Goal: Task Accomplishment & Management: Manage account settings

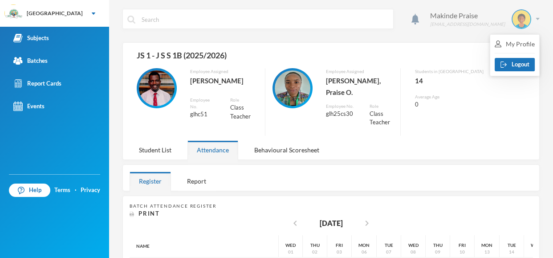
click at [539, 18] on img at bounding box center [538, 19] width 4 height 2
click at [513, 64] on button "Logout" at bounding box center [515, 64] width 40 height 13
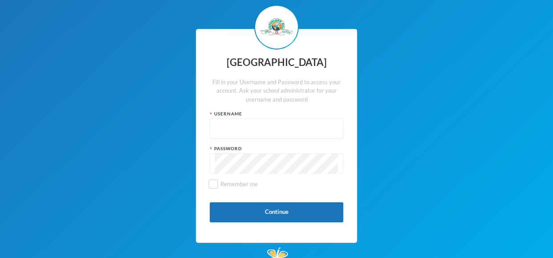
click at [237, 123] on input "text" at bounding box center [277, 129] width 124 height 20
type input "glh25cs33"
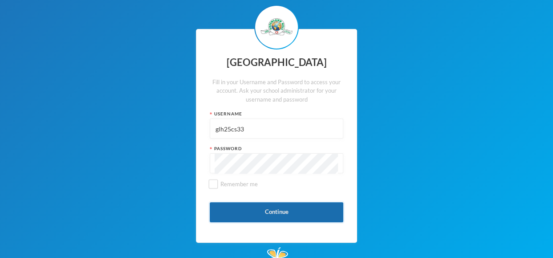
click at [243, 214] on button "Continue" at bounding box center [277, 212] width 134 height 20
click at [267, 218] on button "Continue" at bounding box center [277, 212] width 134 height 20
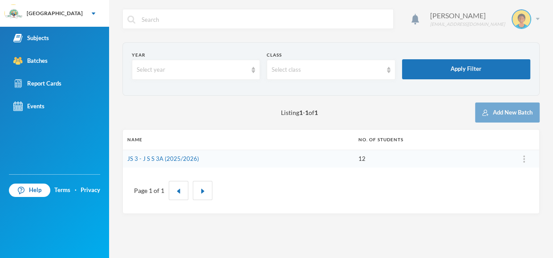
click at [538, 20] on img at bounding box center [538, 19] width 4 height 2
click at [515, 65] on button "Logout" at bounding box center [515, 64] width 40 height 13
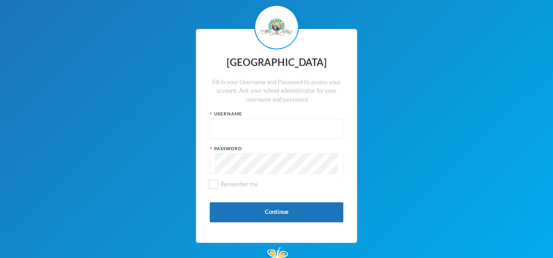
click at [318, 128] on input "text" at bounding box center [277, 129] width 124 height 20
type input "glh25cs20"
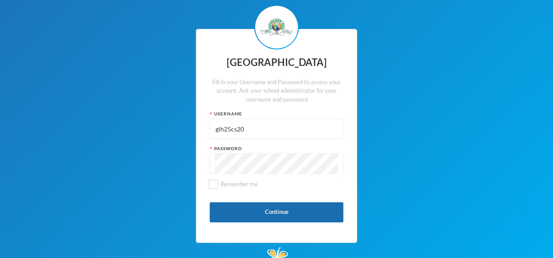
click at [290, 215] on button "Continue" at bounding box center [277, 212] width 134 height 20
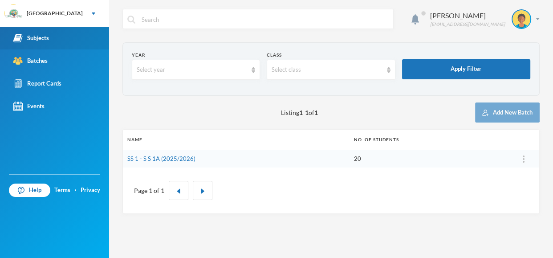
click at [17, 39] on img at bounding box center [17, 37] width 9 height 9
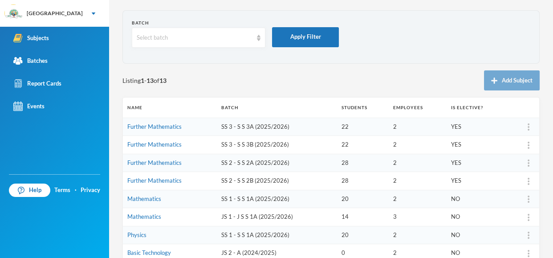
scroll to position [37, 0]
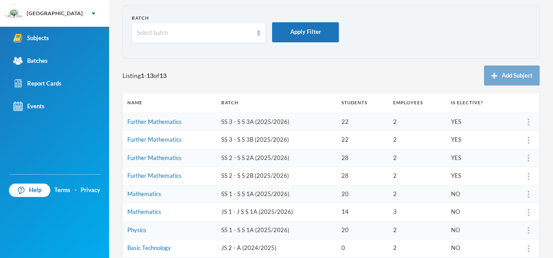
drag, startPoint x: 552, startPoint y: 98, endPoint x: 548, endPoint y: 120, distance: 22.6
click at [548, 120] on div "Lawal Olanrewaju olanrewaju.lawal@greenlandhall.org Batch Select batch Apply Fi…" at bounding box center [331, 129] width 444 height 258
click at [404, 53] on section "Batch Select batch Apply Filter" at bounding box center [331, 31] width 417 height 53
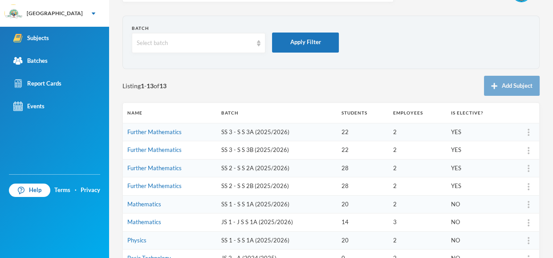
scroll to position [29, 0]
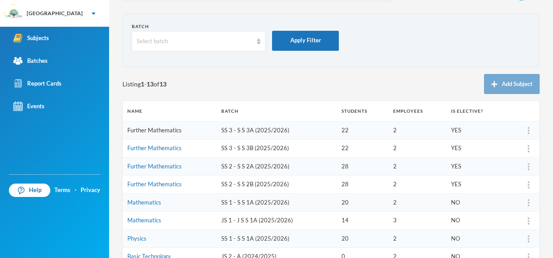
click at [170, 131] on link "Further Mathematics" at bounding box center [154, 130] width 54 height 7
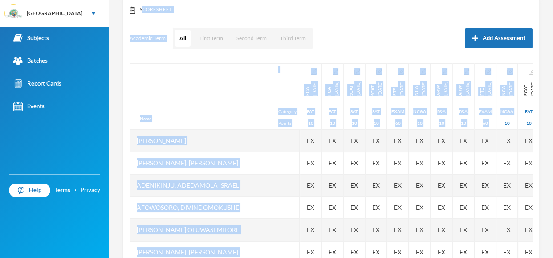
drag, startPoint x: 552, startPoint y: 73, endPoint x: 552, endPoint y: 119, distance: 45.9
click at [552, 119] on div "Lawal Olanrewaju olanrewaju.lawal@greenlandhall.org Options Further Mathematics…" at bounding box center [331, 129] width 444 height 258
click at [429, 48] on div "Academic Term All First Term Second Term Third Term Add Assessment" at bounding box center [331, 38] width 403 height 22
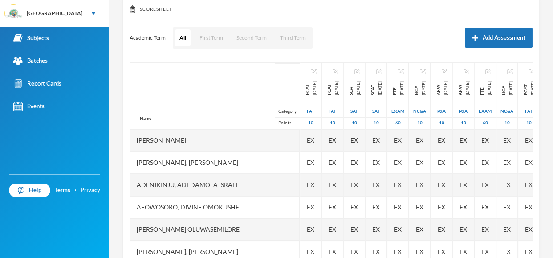
click at [415, 30] on div "Academic Term All First Term Second Term Third Term Add Assessment" at bounding box center [331, 38] width 403 height 22
click at [537, 106] on div "Scoresheet Academic Term All First Term Second Term Third Term Add Assessment N…" at bounding box center [331, 145] width 417 height 294
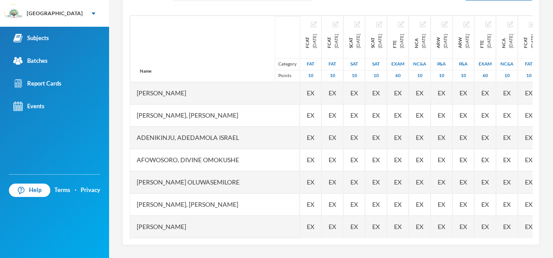
click at [538, 109] on div "Scoresheet Academic Term All First Term Second Term Third Term Add Assessment N…" at bounding box center [331, 98] width 417 height 294
click at [537, 78] on div "Scoresheet Academic Term All First Term Second Term Third Term Add Assessment N…" at bounding box center [331, 98] width 417 height 294
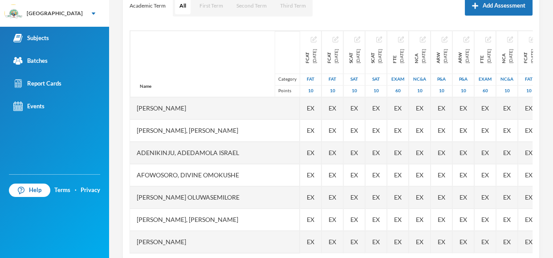
scroll to position [146, 0]
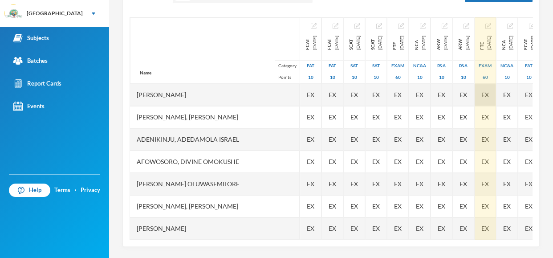
click at [531, 88] on div "Name Category Points Abiodun, Stephen Aduragbemi Adams-busali, Maxwell Oshoriam…" at bounding box center [331, 128] width 403 height 223
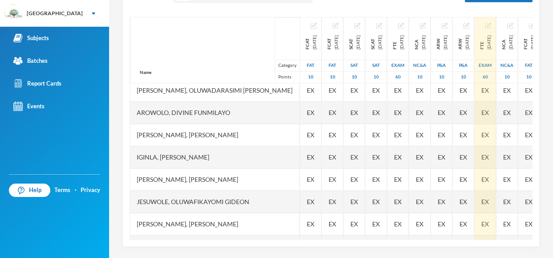
scroll to position [334, 0]
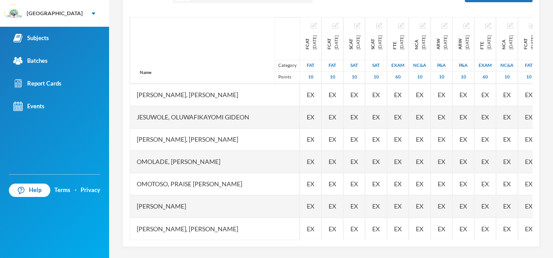
click at [552, 188] on div "Lawal Olanrewaju olanrewaju.lawal@greenlandhall.org Options Further Mathematics…" at bounding box center [331, 129] width 444 height 258
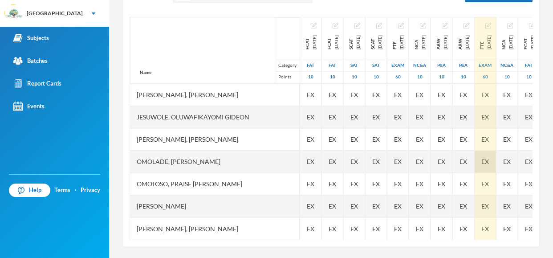
click at [531, 168] on div "Scoresheet Academic Term All First Term Second Term Third Term Add Assessment N…" at bounding box center [331, 100] width 417 height 294
click at [496, 168] on div "EX" at bounding box center [485, 162] width 21 height 22
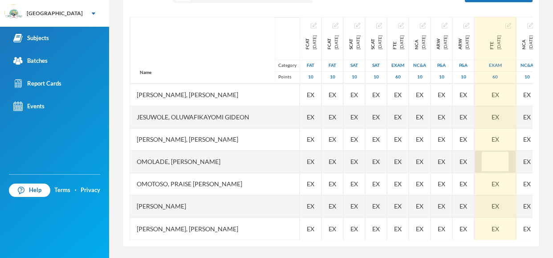
scroll to position [334, 10]
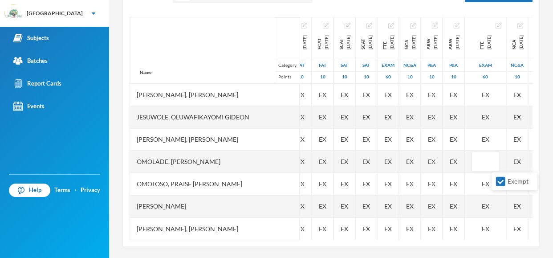
click at [547, 180] on div "Lawal Olanrewaju olanrewaju.lawal@greenlandhall.org Options Further Mathematics…" at bounding box center [331, 129] width 444 height 258
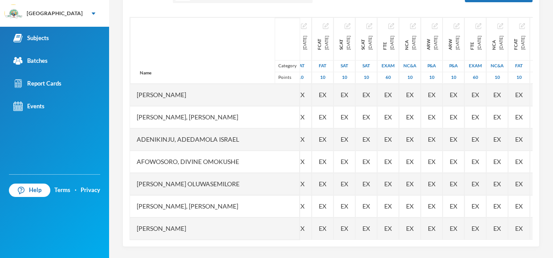
scroll to position [0, 0]
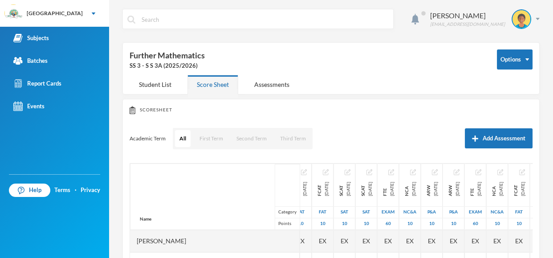
drag, startPoint x: 552, startPoint y: 104, endPoint x: 551, endPoint y: 4, distance: 100.2
click at [551, 4] on div "Lawal Olanrewaju olanrewaju.lawal@greenlandhall.org Options Further Mathematics…" at bounding box center [331, 129] width 444 height 258
click at [161, 86] on div "Student List" at bounding box center [155, 84] width 51 height 19
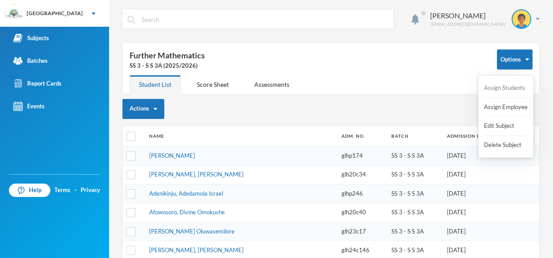
click at [506, 90] on button "Assign Students" at bounding box center [504, 88] width 43 height 16
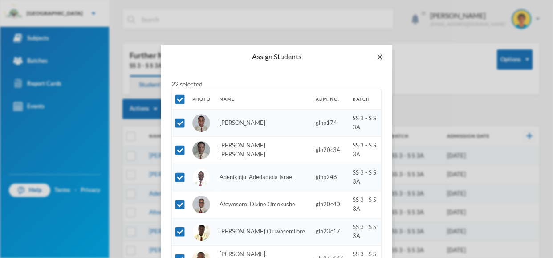
click at [380, 56] on icon "icon: close" at bounding box center [379, 56] width 5 height 5
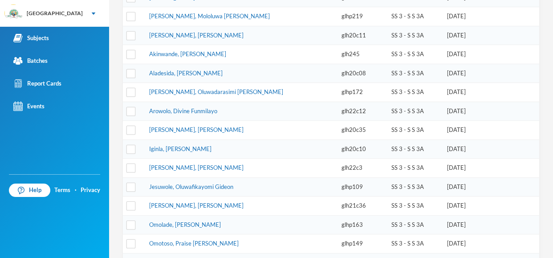
scroll to position [309, 0]
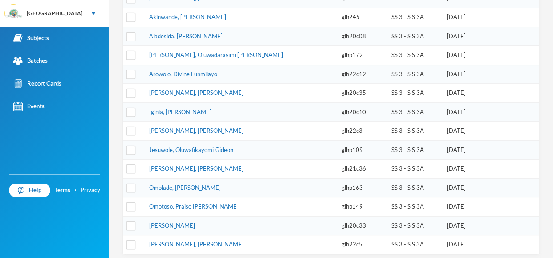
drag, startPoint x: 552, startPoint y: 72, endPoint x: 552, endPoint y: 220, distance: 147.5
click at [552, 220] on div "Lawal Olanrewaju olanrewaju.lawal@greenlandhall.org Options Further Mathematics…" at bounding box center [331, 129] width 444 height 258
click at [539, 204] on td at bounding box center [525, 206] width 27 height 19
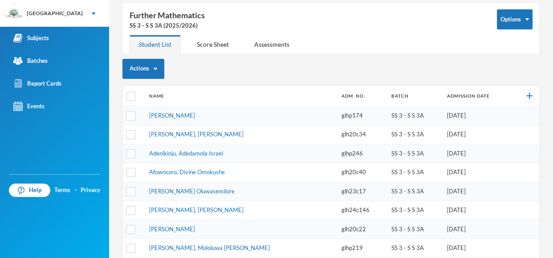
scroll to position [14, 0]
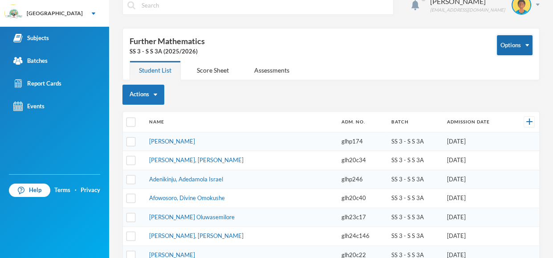
click at [525, 45] on button "Options" at bounding box center [515, 45] width 36 height 20
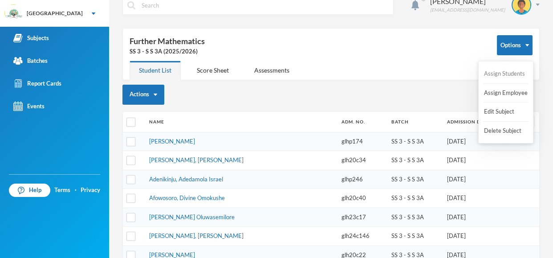
click at [511, 74] on button "Assign Students" at bounding box center [504, 74] width 43 height 16
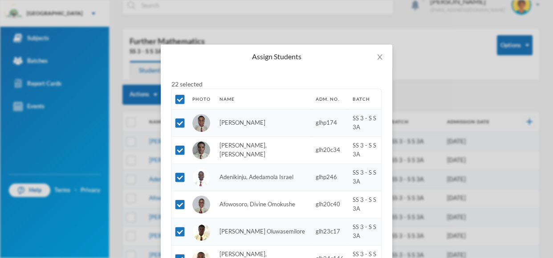
drag, startPoint x: 552, startPoint y: 73, endPoint x: 552, endPoint y: 125, distance: 52.6
click at [552, 125] on div "Assign Students 22 selected Photo Name Adm. No. Batch Abiodun, Stephen Aduragbe…" at bounding box center [276, 129] width 553 height 258
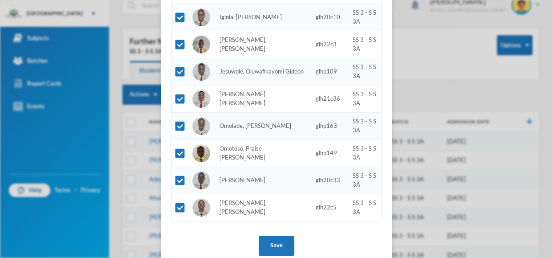
scroll to position [505, 0]
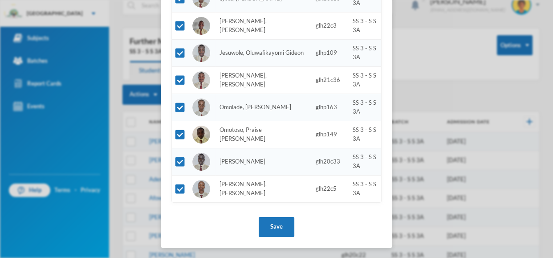
click at [481, 101] on div "Assign Students 22 selected Photo Name Adm. No. Batch Abiodun, Stephen Aduragbe…" at bounding box center [276, 129] width 553 height 258
drag, startPoint x: 547, startPoint y: 179, endPoint x: 549, endPoint y: 167, distance: 12.6
click at [549, 167] on div "Assign Students 22 selected Photo Name Adm. No. Batch Abiodun, Stephen Aduragbe…" at bounding box center [276, 129] width 553 height 258
click at [285, 225] on button "Save" at bounding box center [277, 227] width 36 height 20
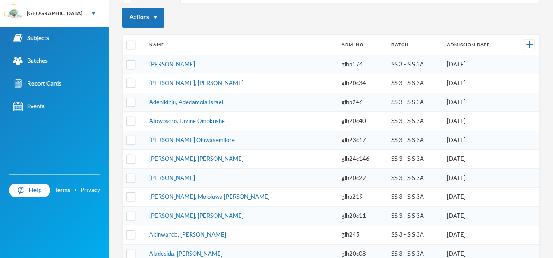
scroll to position [0, 0]
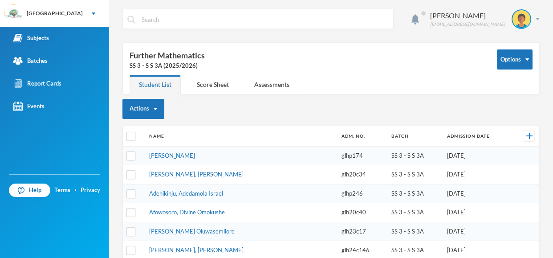
click at [380, 102] on div "Actions" at bounding box center [331, 109] width 417 height 20
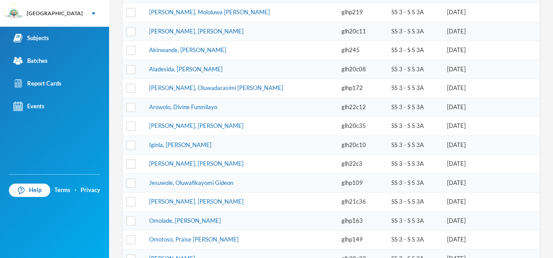
scroll to position [309, 0]
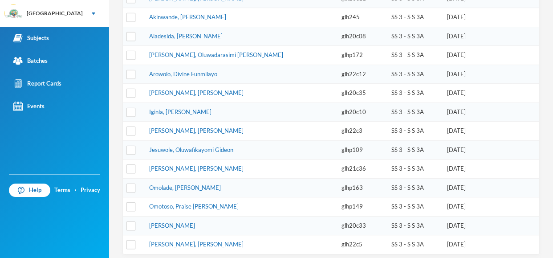
drag, startPoint x: 552, startPoint y: 50, endPoint x: 551, endPoint y: 204, distance: 153.3
click at [551, 204] on div "Lawal Olanrewaju olanrewaju.lawal@greenlandhall.org Options Further Mathematics…" at bounding box center [331, 129] width 444 height 258
click at [475, 145] on td "15/09/2019" at bounding box center [477, 149] width 69 height 19
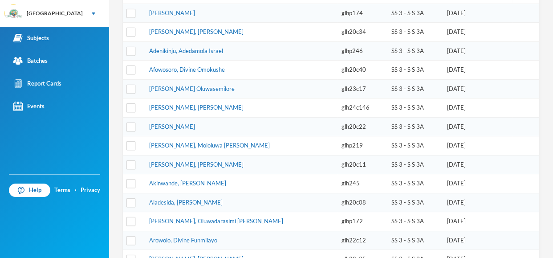
scroll to position [0, 0]
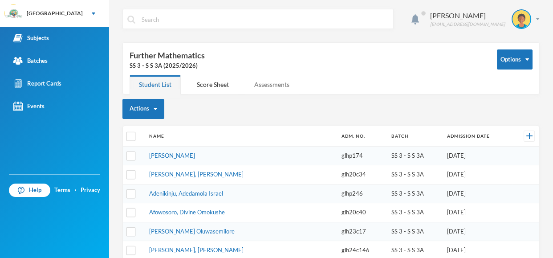
click at [281, 85] on div "Assessments" at bounding box center [272, 84] width 54 height 19
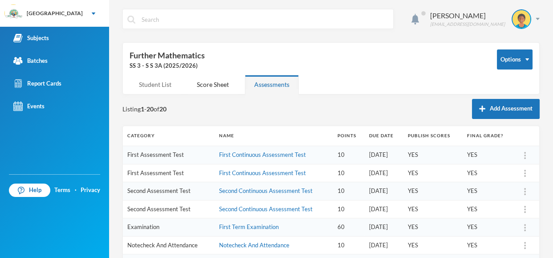
click at [159, 79] on div "Student List" at bounding box center [155, 84] width 51 height 19
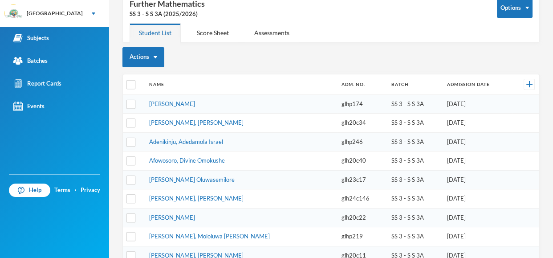
drag, startPoint x: 552, startPoint y: 104, endPoint x: 552, endPoint y: 132, distance: 28.1
click at [552, 132] on div "Lawal Olanrewaju olanrewaju.lawal@greenlandhall.org Options Further Mathematics…" at bounding box center [331, 129] width 444 height 258
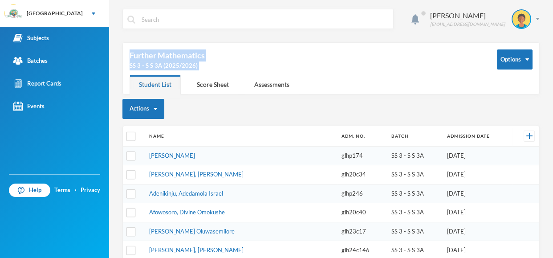
drag, startPoint x: 552, startPoint y: 132, endPoint x: 531, endPoint y: 3, distance: 130.9
click at [531, 3] on div "Lawal Olanrewaju olanrewaju.lawal@greenlandhall.org Options Further Mathematics…" at bounding box center [331, 129] width 444 height 258
click at [530, 139] on div at bounding box center [529, 136] width 11 height 11
click at [391, 77] on div "Options Further Mathematics SS 3 - S S 3A (2025/2026) Student List Score Sheet …" at bounding box center [331, 68] width 417 height 52
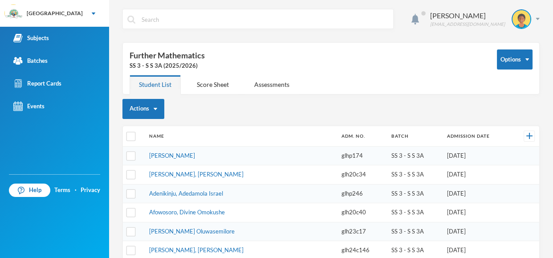
click at [552, 74] on div "Lawal Olanrewaju olanrewaju.lawal@greenlandhall.org Options Further Mathematics…" at bounding box center [331, 129] width 444 height 258
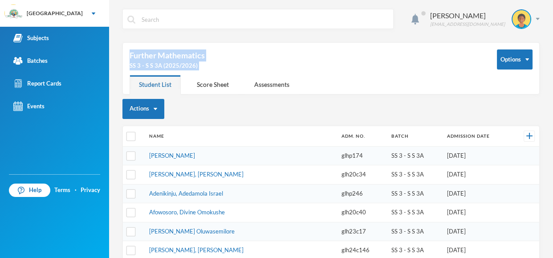
click at [552, 70] on div "Lawal Olanrewaju olanrewaju.lawal@greenlandhall.org Options Further Mathematics…" at bounding box center [331, 129] width 444 height 258
click at [471, 63] on div "SS 3 - S S 3A (2025/2026)" at bounding box center [307, 65] width 354 height 9
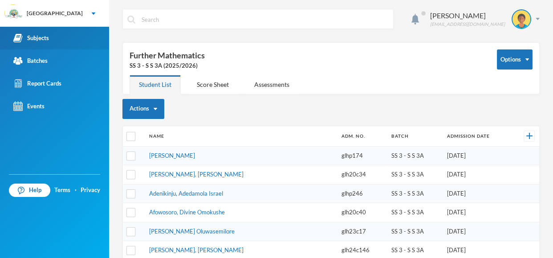
click at [53, 46] on link "Subjects" at bounding box center [54, 38] width 109 height 23
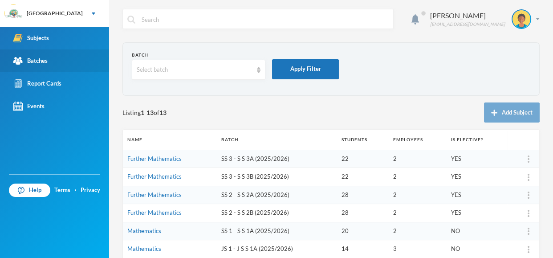
click at [56, 59] on link "Batches" at bounding box center [54, 60] width 109 height 23
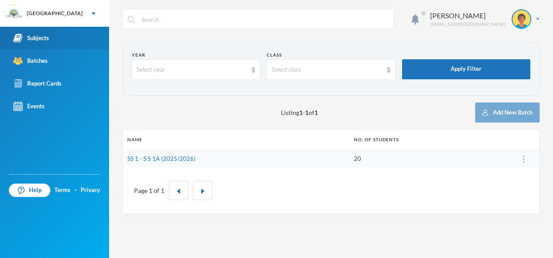
click at [57, 40] on link "Subjects" at bounding box center [54, 38] width 109 height 23
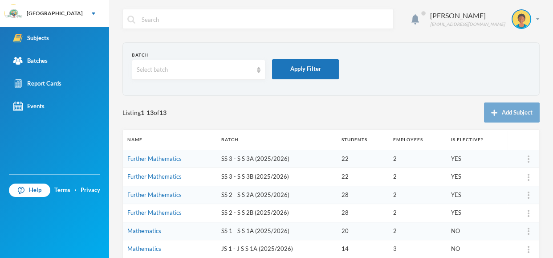
drag, startPoint x: 552, startPoint y: 128, endPoint x: 538, endPoint y: 62, distance: 67.5
click at [538, 62] on div "Lawal Olanrewaju olanrewaju.lawal@greenlandhall.org Batch Select batch Apply Fi…" at bounding box center [331, 129] width 444 height 258
click at [409, 70] on form "Batch Select batch Apply Filter" at bounding box center [331, 69] width 399 height 35
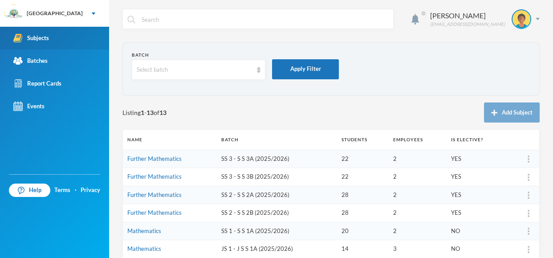
click at [49, 29] on link "Subjects" at bounding box center [54, 38] width 109 height 23
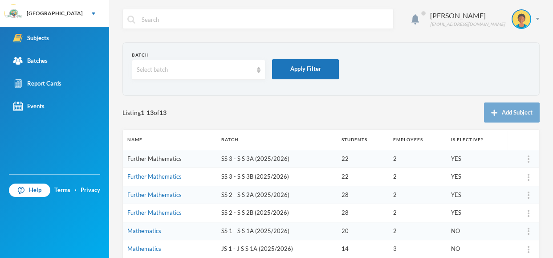
click at [150, 160] on link "Further Mathematics" at bounding box center [154, 158] width 54 height 7
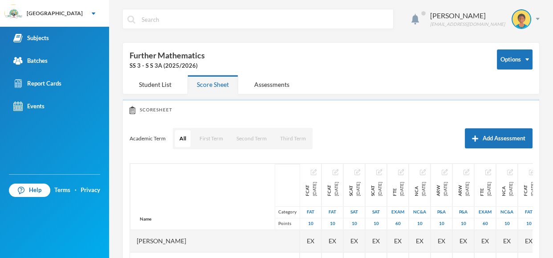
click at [150, 160] on div "Scoresheet Academic Term All First Term Second Term Third Term Add Assessment N…" at bounding box center [331, 246] width 417 height 294
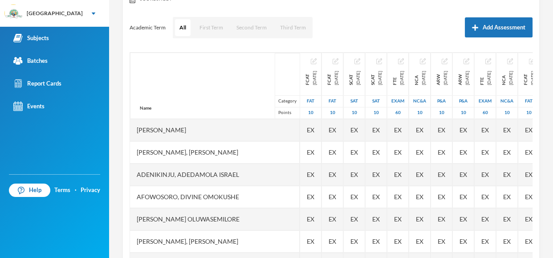
scroll to position [111, 0]
click at [542, 85] on div "Lawal Olanrewaju olanrewaju.lawal@greenlandhall.org Options Further Mathematics…" at bounding box center [331, 129] width 444 height 258
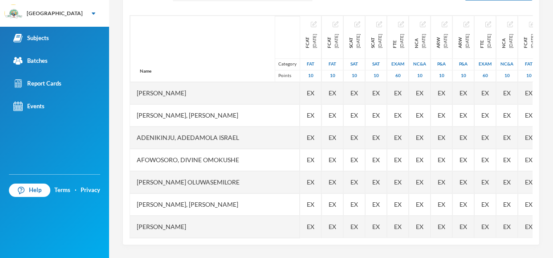
drag, startPoint x: 552, startPoint y: 98, endPoint x: 552, endPoint y: 152, distance: 54.3
click at [552, 152] on div "Lawal Olanrewaju olanrewaju.lawal@greenlandhall.org Options Further Mathematics…" at bounding box center [331, 129] width 444 height 258
click at [535, 70] on div "Scoresheet Academic Term All First Term Second Term Third Term Add Assessment N…" at bounding box center [331, 98] width 417 height 294
drag, startPoint x: 536, startPoint y: 60, endPoint x: 535, endPoint y: 89, distance: 29.0
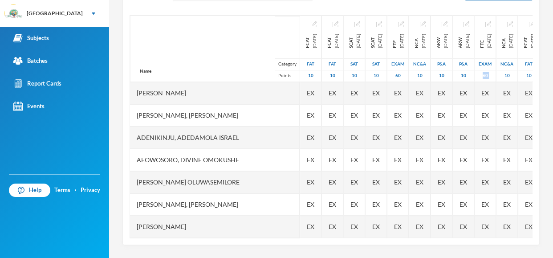
click at [535, 89] on div "Scoresheet Academic Term All First Term Second Term Third Term Add Assessment N…" at bounding box center [331, 98] width 417 height 294
click at [536, 67] on div "Scoresheet Academic Term All First Term Second Term Third Term Add Assessment N…" at bounding box center [331, 98] width 417 height 294
click at [545, 64] on div "Lawal Olanrewaju olanrewaju.lawal@greenlandhall.org Options Further Mathematics…" at bounding box center [331, 129] width 444 height 258
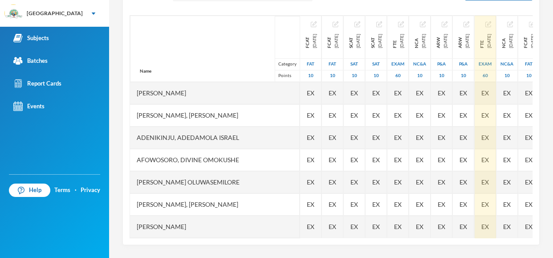
click at [496, 65] on div "Exam" at bounding box center [485, 64] width 21 height 12
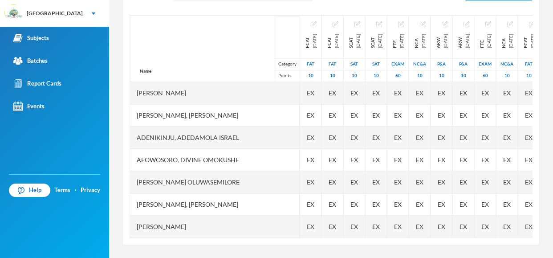
click at [544, 72] on div "Lawal Olanrewaju olanrewaju.lawal@greenlandhall.org Options Further Mathematics…" at bounding box center [331, 129] width 444 height 258
drag, startPoint x: 552, startPoint y: 106, endPoint x: 552, endPoint y: 125, distance: 19.6
click at [552, 125] on div "Lawal Olanrewaju olanrewaju.lawal@greenlandhall.org Options Further Mathematics…" at bounding box center [331, 129] width 444 height 258
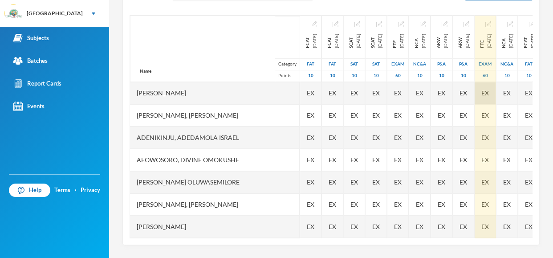
click at [489, 89] on span "EX" at bounding box center [486, 92] width 8 height 9
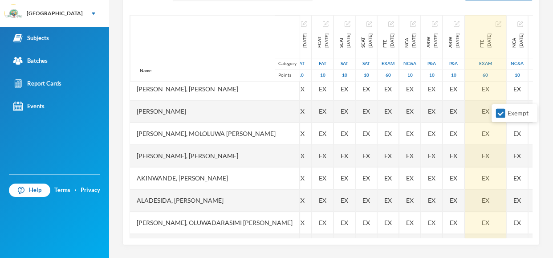
scroll to position [147, 10]
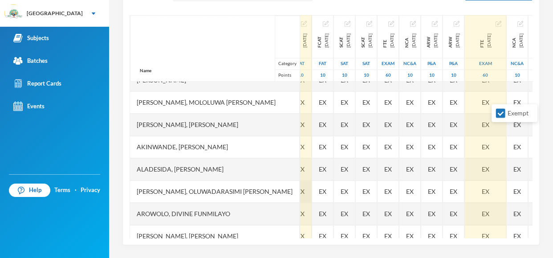
click at [290, 191] on div "EX" at bounding box center [300, 191] width 21 height 22
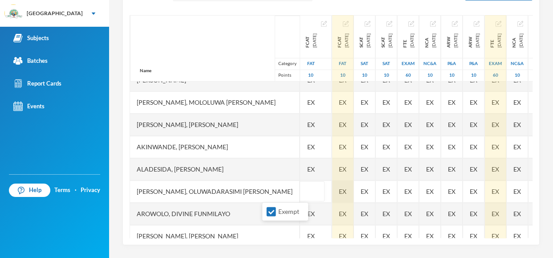
type input "6"
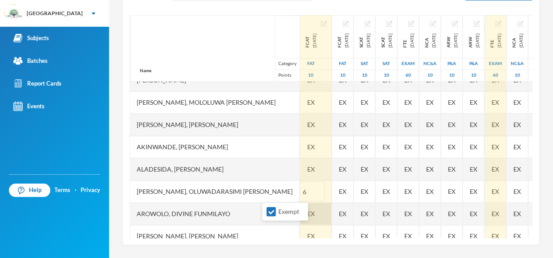
click at [290, 208] on div "EX" at bounding box center [310, 214] width 41 height 22
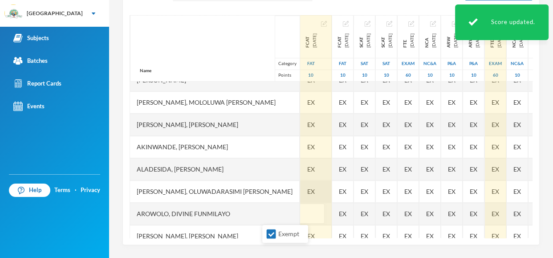
click at [332, 186] on div "EX" at bounding box center [342, 191] width 21 height 22
click at [290, 189] on div "EX" at bounding box center [310, 191] width 41 height 22
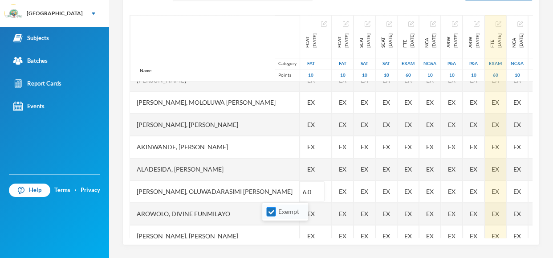
click at [270, 216] on input "Exempt" at bounding box center [271, 211] width 9 height 9
checkbox input "false"
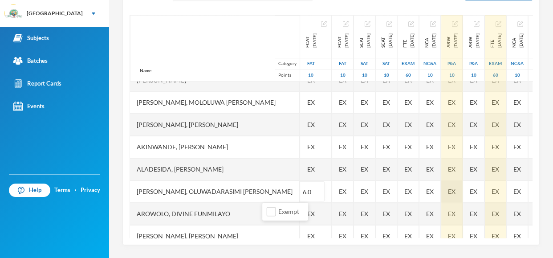
click at [354, 188] on div "EX" at bounding box center [364, 191] width 21 height 22
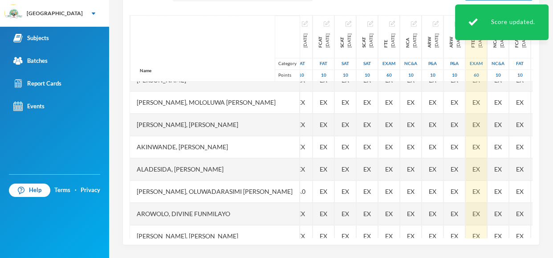
drag, startPoint x: 552, startPoint y: 153, endPoint x: 552, endPoint y: 186, distance: 33.0
click at [552, 186] on div "Lawal Olanrewaju olanrewaju.lawal@greenlandhall.org Options Further Mathematics…" at bounding box center [331, 129] width 444 height 258
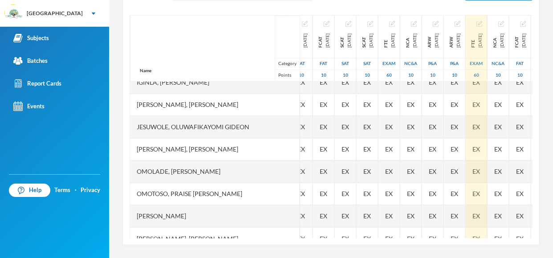
scroll to position [323, 0]
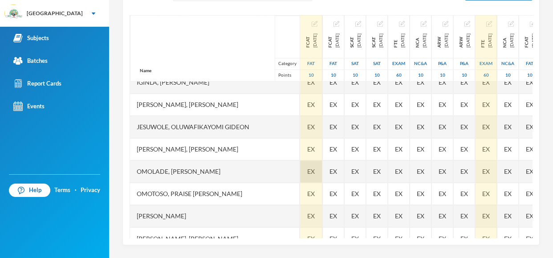
click at [307, 169] on span "EX" at bounding box center [311, 171] width 8 height 9
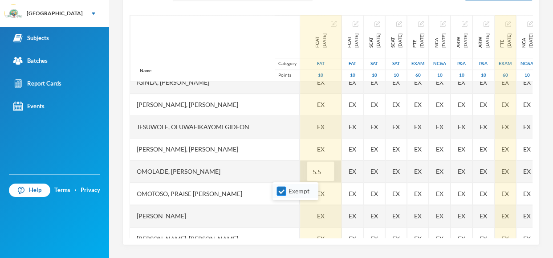
type input "5.5"
click at [283, 195] on input "Exempt" at bounding box center [281, 191] width 9 height 9
checkbox input "false"
click at [216, 57] on div "Name Category Points" at bounding box center [215, 48] width 170 height 66
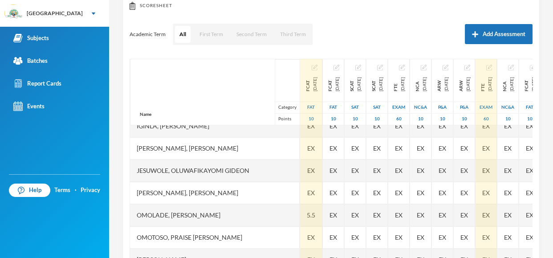
scroll to position [148, 0]
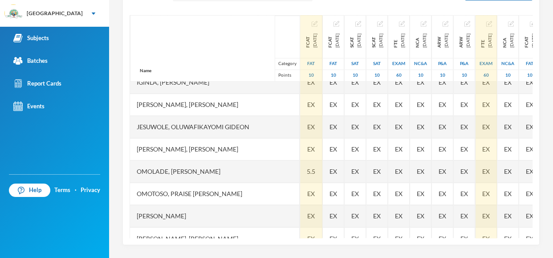
click at [552, 174] on div "Lawal Olanrewaju olanrewaju.lawal@greenlandhall.org Options Further Mathematics…" at bounding box center [331, 129] width 444 height 258
click at [547, 152] on div "Lawal Olanrewaju olanrewaju.lawal@greenlandhall.org Options Further Mathematics…" at bounding box center [331, 129] width 444 height 258
click at [529, 147] on div "Name Category Points Abiodun, Stephen Aduragbemi Adams-busali, Maxwell Oshoriam…" at bounding box center [331, 126] width 403 height 223
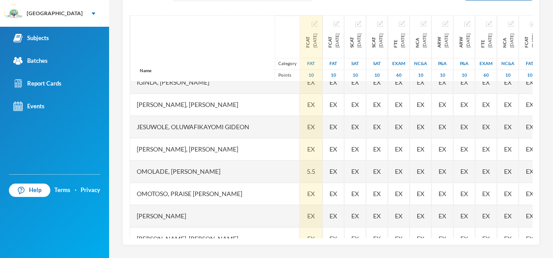
scroll to position [334, 0]
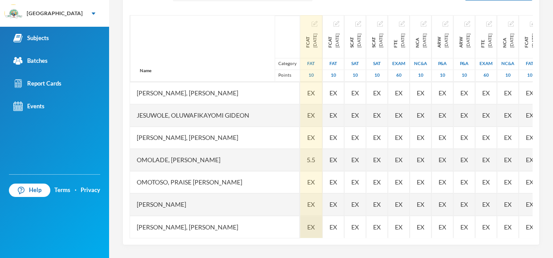
click at [307, 225] on span "EX" at bounding box center [311, 226] width 8 height 9
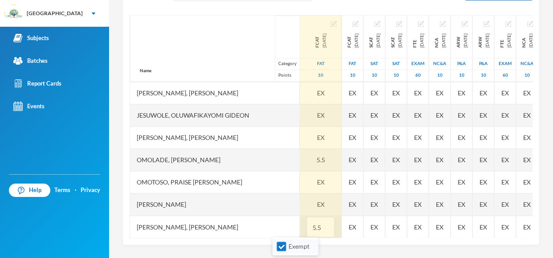
type input "5.5"
click at [288, 251] on label "Exempt" at bounding box center [295, 246] width 35 height 10
click at [286, 251] on input "Exempt" at bounding box center [281, 246] width 9 height 9
checkbox input "false"
click at [205, 57] on div "Name Category Points" at bounding box center [215, 48] width 170 height 66
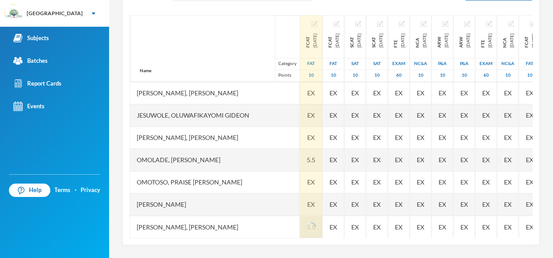
click at [218, 46] on div "Name Category Points" at bounding box center [215, 48] width 170 height 66
click at [537, 182] on div "Scoresheet Academic Term All First Term Second Term Third Term Add Assessment N…" at bounding box center [331, 98] width 417 height 294
drag, startPoint x: 552, startPoint y: 174, endPoint x: 551, endPoint y: 191, distance: 17.0
click at [551, 191] on div "Lawal Olanrewaju olanrewaju.lawal@greenlandhall.org Options Further Mathematics…" at bounding box center [331, 129] width 444 height 258
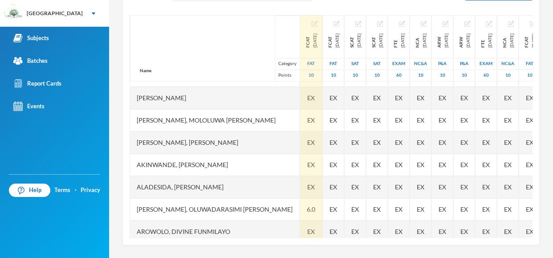
scroll to position [127, 0]
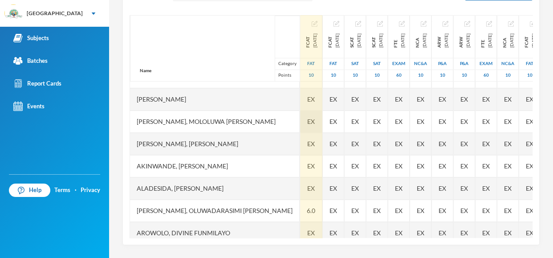
click at [307, 118] on span "EX" at bounding box center [311, 121] width 8 height 9
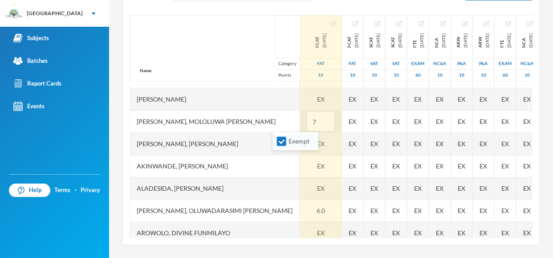
type input "7"
click at [283, 145] on input "Exempt" at bounding box center [281, 141] width 9 height 9
checkbox input "false"
click at [212, 56] on div "Name Category Points" at bounding box center [215, 48] width 170 height 66
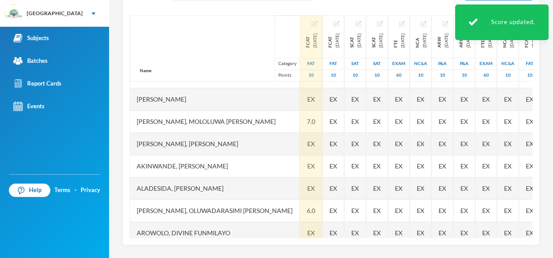
click at [539, 114] on div "Scoresheet Academic Term All First Term Second Term Third Term Add Assessment N…" at bounding box center [331, 98] width 417 height 294
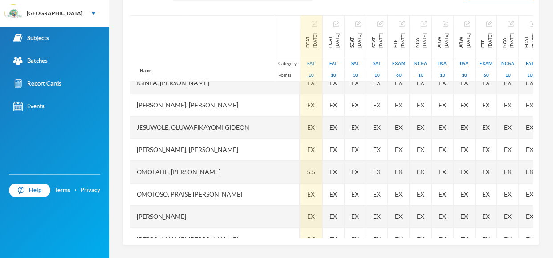
scroll to position [321, 0]
click at [300, 110] on div "EX" at bounding box center [311, 106] width 22 height 22
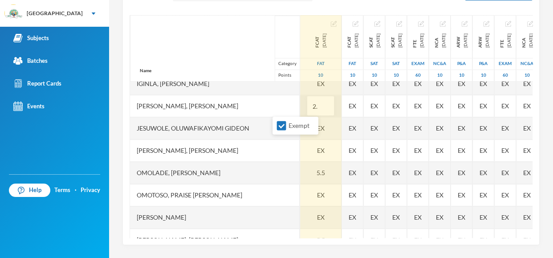
type input "2.5"
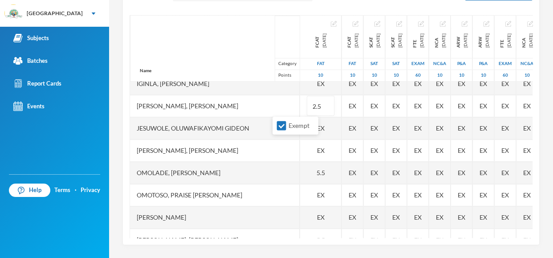
click at [200, 36] on div "Name Category Points" at bounding box center [215, 48] width 170 height 66
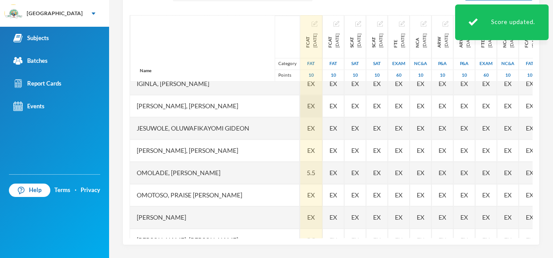
click at [307, 105] on span "EX" at bounding box center [311, 105] width 8 height 9
click at [307, 126] on span "EX" at bounding box center [311, 127] width 8 height 9
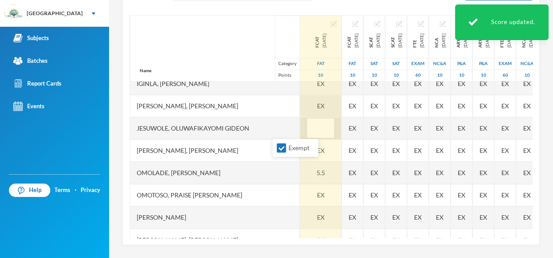
click at [317, 105] on span "EX" at bounding box center [321, 105] width 8 height 9
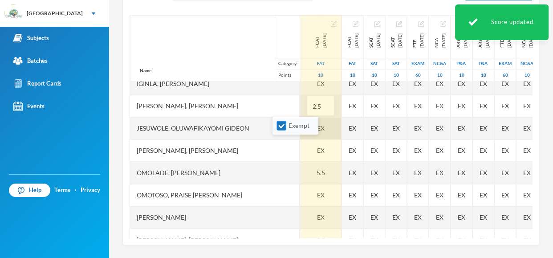
click at [286, 123] on input "Exempt" at bounding box center [281, 125] width 9 height 9
checkbox input "false"
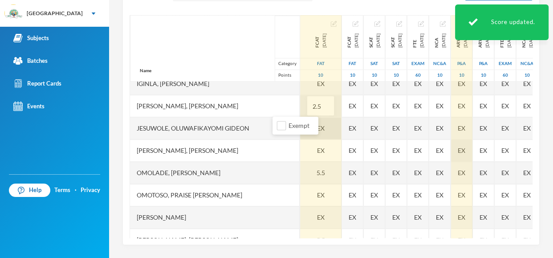
click at [195, 46] on div "Name Category Points" at bounding box center [215, 48] width 170 height 66
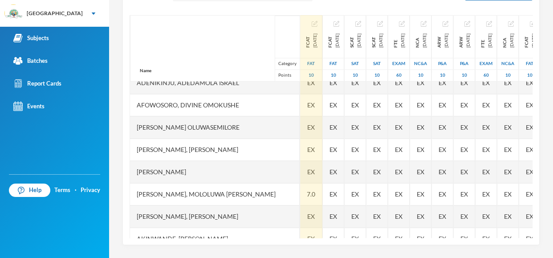
scroll to position [22, 0]
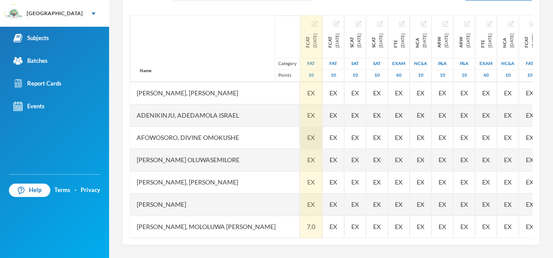
click at [307, 138] on span "EX" at bounding box center [311, 137] width 8 height 9
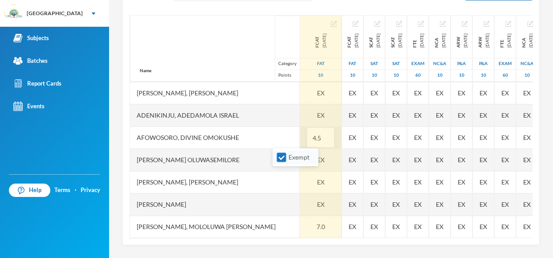
type input "4.5"
click at [280, 157] on input "Exempt" at bounding box center [281, 157] width 9 height 9
checkbox input "false"
click at [176, 42] on div "Name Category Points" at bounding box center [215, 48] width 170 height 66
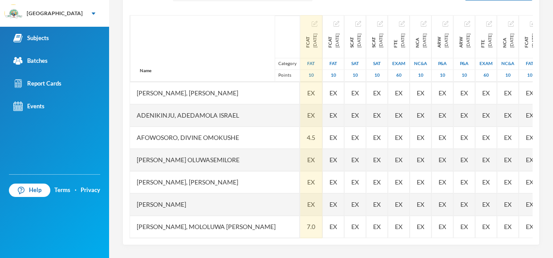
scroll to position [0, 0]
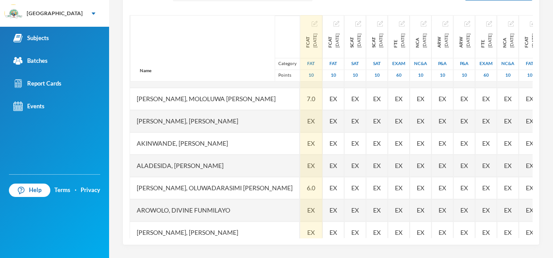
drag, startPoint x: 527, startPoint y: 94, endPoint x: 542, endPoint y: 150, distance: 57.2
click at [542, 150] on div "Lawal Olanrewaju olanrewaju.lawal@greenlandhall.org Options Further Mathematics…" at bounding box center [331, 129] width 444 height 258
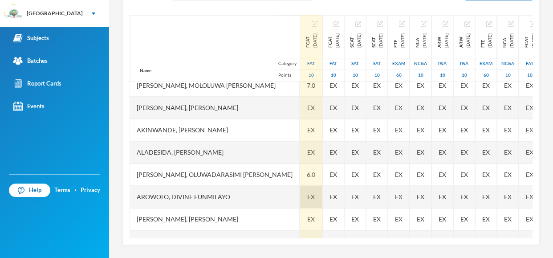
click at [307, 198] on span "EX" at bounding box center [311, 196] width 8 height 9
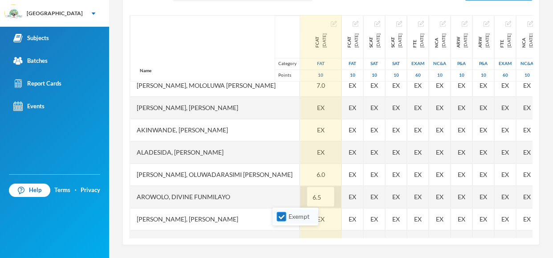
type input "6.5"
click at [286, 220] on input "Exempt" at bounding box center [281, 216] width 9 height 9
checkbox input "false"
click at [202, 59] on div "Name Category Points" at bounding box center [215, 48] width 170 height 66
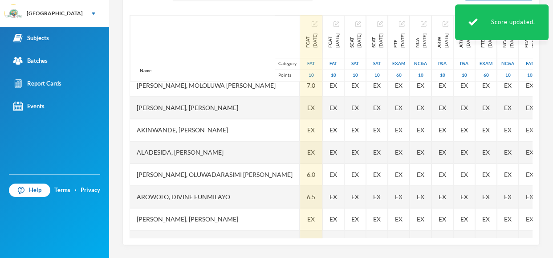
click at [534, 153] on div "Scoresheet Academic Term All First Term Second Term Third Term Add Assessment N…" at bounding box center [331, 98] width 417 height 294
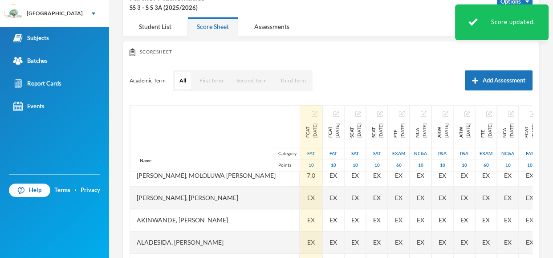
scroll to position [148, 0]
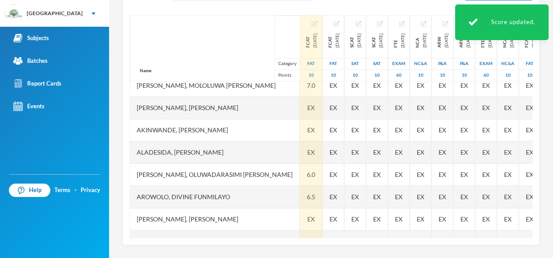
drag, startPoint x: 552, startPoint y: 176, endPoint x: 551, endPoint y: 194, distance: 17.9
click at [551, 194] on div "Lawal Olanrewaju olanrewaju.lawal@greenlandhall.org Options Further Mathematics…" at bounding box center [331, 129] width 444 height 258
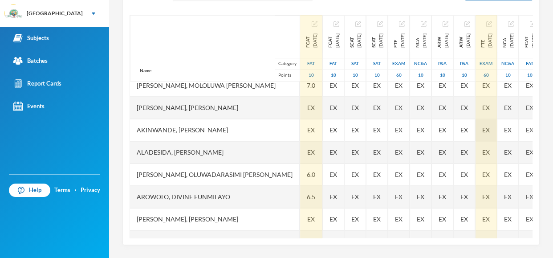
drag, startPoint x: 530, startPoint y: 143, endPoint x: 526, endPoint y: 123, distance: 20.5
click at [498, 123] on div "FTE 2025-12-12 Exam 60 EX EX EX EX EX EX EX EX EX EX EX EX EX EX EX EX EX EX EX…" at bounding box center [487, 130] width 22 height 557
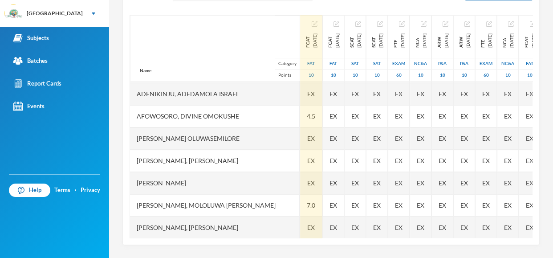
scroll to position [45, 0]
click at [307, 178] on span "EX" at bounding box center [311, 181] width 8 height 9
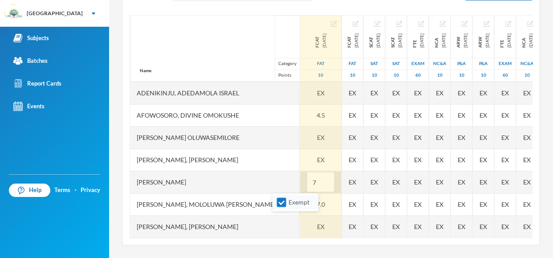
type input "7"
click at [284, 206] on input "Exempt" at bounding box center [281, 202] width 9 height 9
checkbox input "false"
click at [205, 57] on div "Name Category Points" at bounding box center [215, 48] width 170 height 66
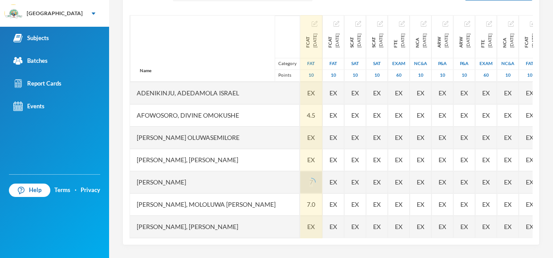
click at [201, 50] on div "Name Category Points" at bounding box center [215, 48] width 170 height 66
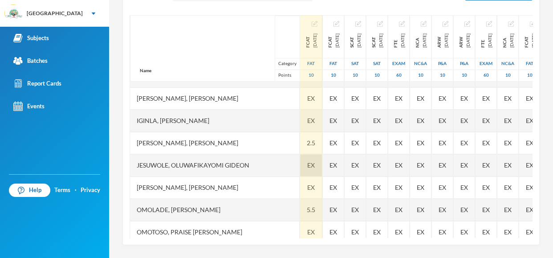
scroll to position [334, 0]
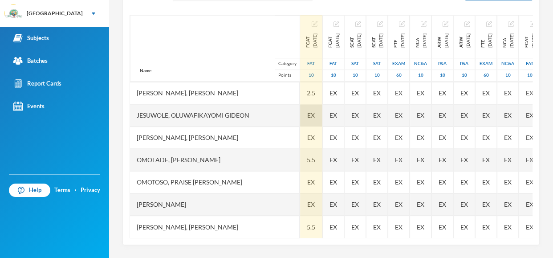
click at [300, 117] on div "EX" at bounding box center [311, 115] width 22 height 22
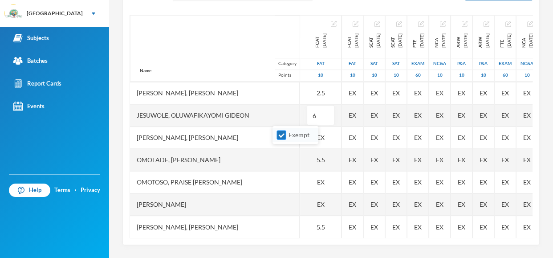
type input "6"
click at [280, 135] on input "Exempt" at bounding box center [281, 135] width 9 height 9
checkbox input "false"
click at [203, 45] on div "Name Category Points" at bounding box center [215, 48] width 170 height 66
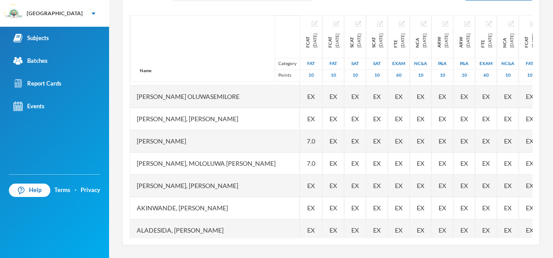
scroll to position [71, 0]
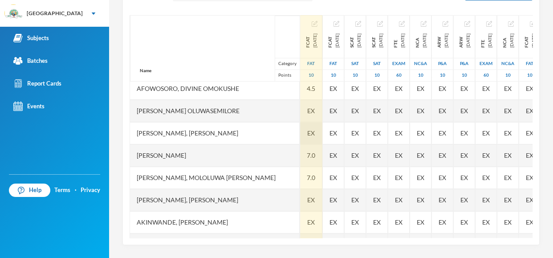
click at [307, 133] on span "EX" at bounding box center [311, 132] width 8 height 9
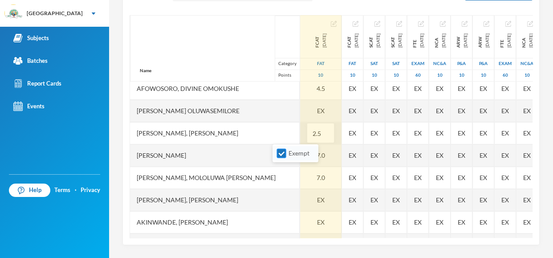
type input "2.5"
click at [280, 155] on input "Exempt" at bounding box center [281, 153] width 9 height 9
checkbox input "false"
click at [194, 29] on div "Name Category Points" at bounding box center [215, 48] width 170 height 66
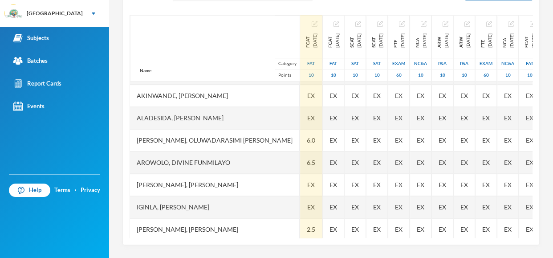
scroll to position [204, 0]
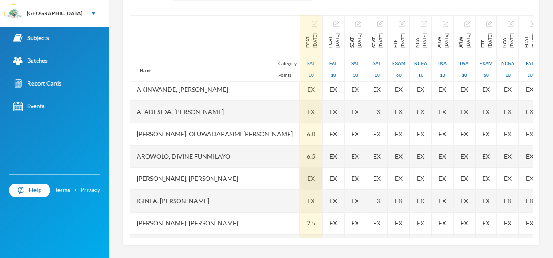
click at [300, 178] on div "EX" at bounding box center [311, 178] width 22 height 22
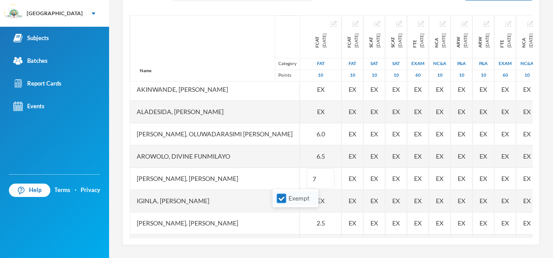
type input "7"
click at [285, 200] on input "Exempt" at bounding box center [281, 198] width 9 height 9
checkbox input "false"
click at [192, 36] on div "Name Category Points" at bounding box center [215, 48] width 170 height 66
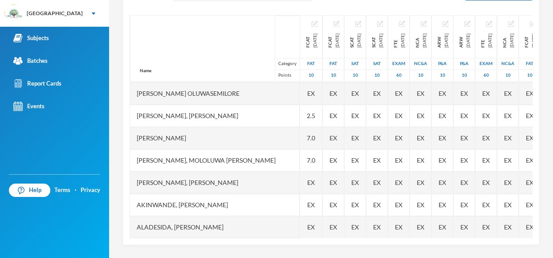
scroll to position [106, 0]
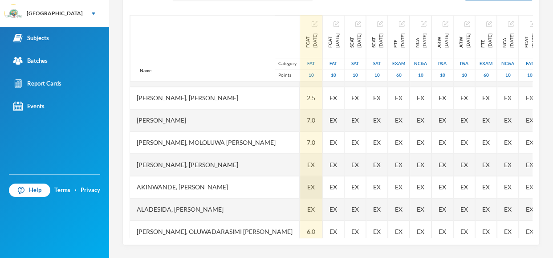
click at [300, 188] on div "EX" at bounding box center [311, 187] width 22 height 22
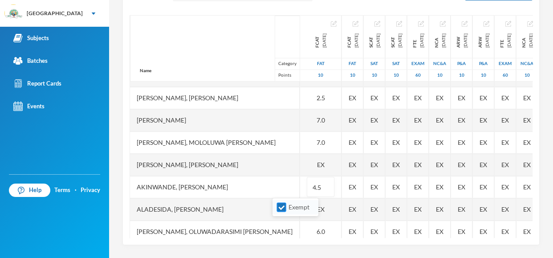
type input "4.5"
click at [286, 207] on input "Exempt" at bounding box center [281, 207] width 9 height 9
checkbox input "false"
click at [186, 31] on div "Name Category Points" at bounding box center [215, 48] width 170 height 66
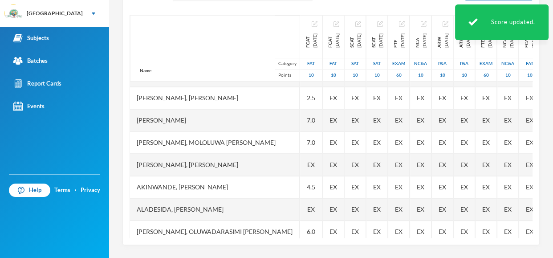
drag, startPoint x: 552, startPoint y: 162, endPoint x: 552, endPoint y: 187, distance: 24.9
click at [552, 187] on div "Lawal Olanrewaju olanrewaju.lawal@greenlandhall.org Options Further Mathematics…" at bounding box center [331, 129] width 444 height 258
click at [541, 178] on div "Lawal Olanrewaju olanrewaju.lawal@greenlandhall.org Options Further Mathematics…" at bounding box center [331, 129] width 444 height 258
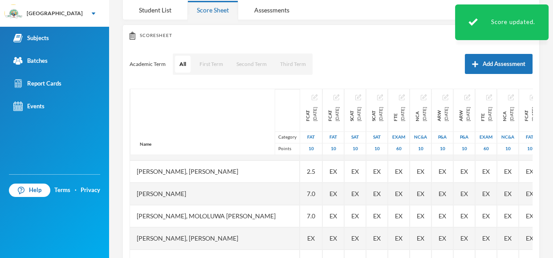
scroll to position [73, 0]
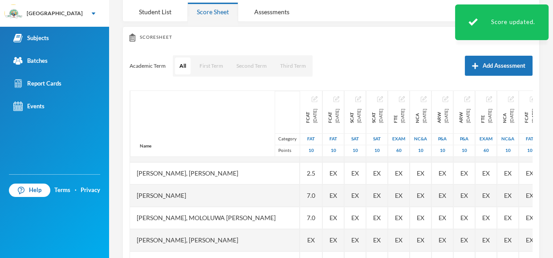
drag, startPoint x: 552, startPoint y: 159, endPoint x: 550, endPoint y: 111, distance: 47.7
click at [550, 111] on div "Lawal Olanrewaju olanrewaju.lawal@greenlandhall.org Options Further Mathematics…" at bounding box center [331, 129] width 444 height 258
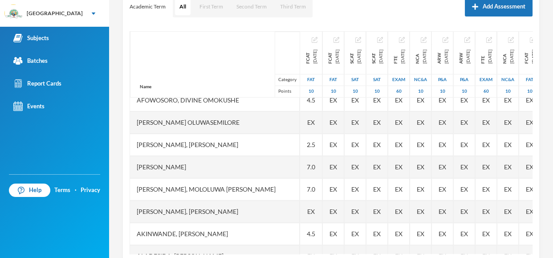
scroll to position [74, 0]
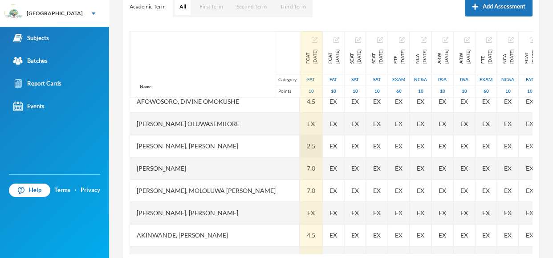
click at [300, 147] on div "2.5" at bounding box center [311, 146] width 22 height 22
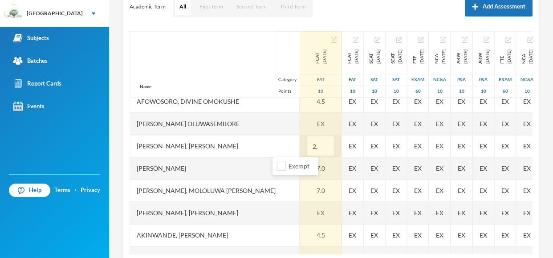
type input "2"
type input "5.5"
click at [300, 123] on div "EX" at bounding box center [320, 124] width 41 height 22
click at [300, 106] on div "4.5" at bounding box center [320, 101] width 41 height 22
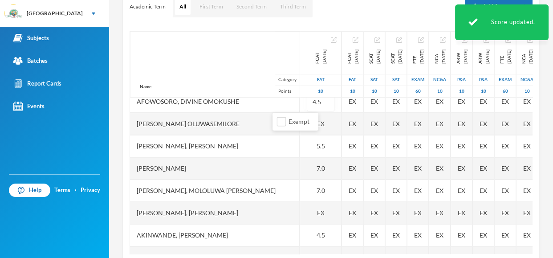
click at [253, 129] on div "Ajala, Ayomide Oluwasemilore" at bounding box center [215, 124] width 170 height 22
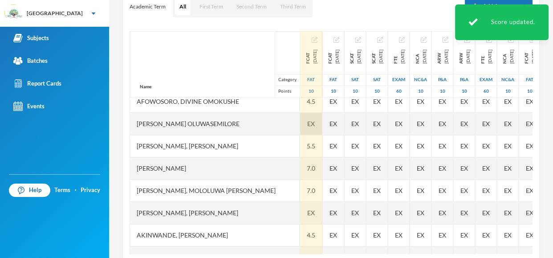
click at [307, 124] on span "EX" at bounding box center [311, 123] width 8 height 9
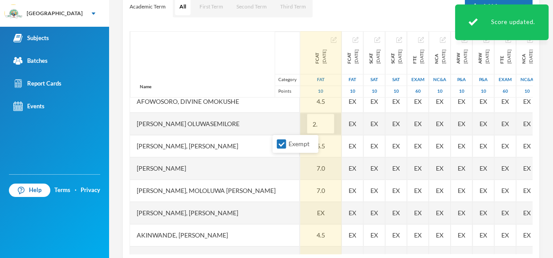
type input "2.5"
click at [205, 69] on div "Name Category Points" at bounding box center [215, 64] width 170 height 66
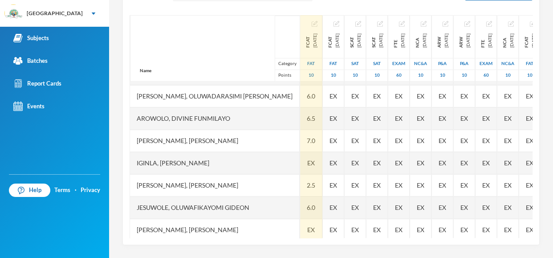
scroll to position [243, 0]
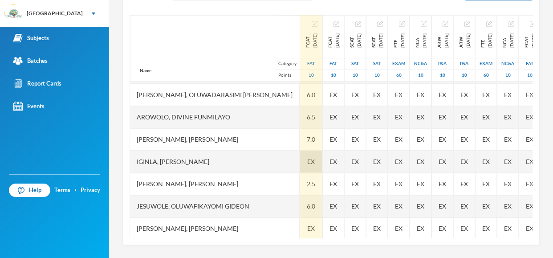
click at [300, 165] on div "EX" at bounding box center [311, 162] width 22 height 22
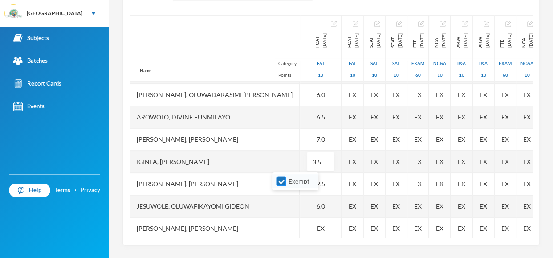
type input "3.5"
click at [277, 184] on input "Exempt" at bounding box center [281, 181] width 9 height 9
checkbox input "false"
click at [207, 49] on div "Name Category Points" at bounding box center [215, 48] width 170 height 66
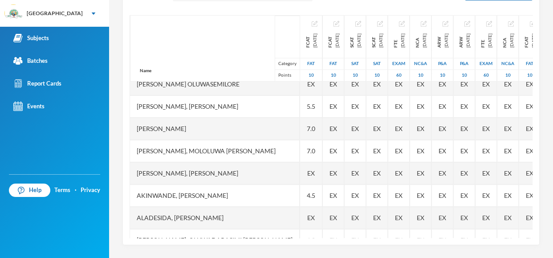
scroll to position [334, 0]
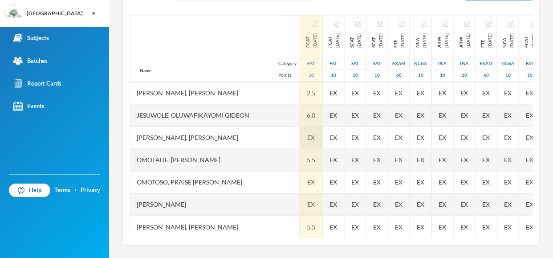
click at [307, 138] on span "EX" at bounding box center [311, 137] width 8 height 9
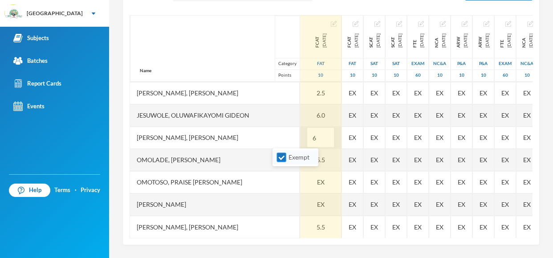
type input "6"
click at [284, 161] on input "Exempt" at bounding box center [281, 157] width 9 height 9
checkbox input "false"
click at [188, 53] on div "Name Category Points" at bounding box center [215, 48] width 170 height 66
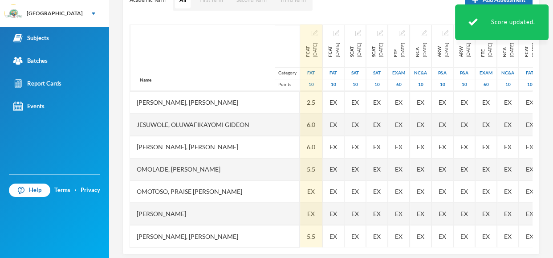
drag, startPoint x: 552, startPoint y: 158, endPoint x: 546, endPoint y: 151, distance: 9.1
click at [546, 151] on div "Lawal Olanrewaju olanrewaju.lawal@greenlandhall.org Options Further Mathematics…" at bounding box center [331, 129] width 444 height 258
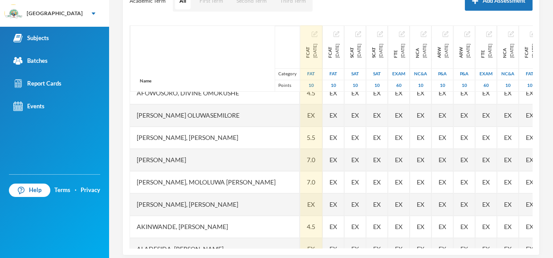
scroll to position [84, 0]
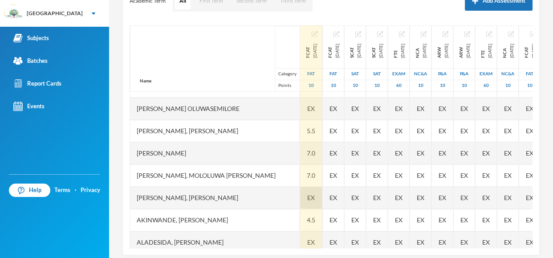
click at [307, 197] on span "EX" at bounding box center [311, 197] width 8 height 9
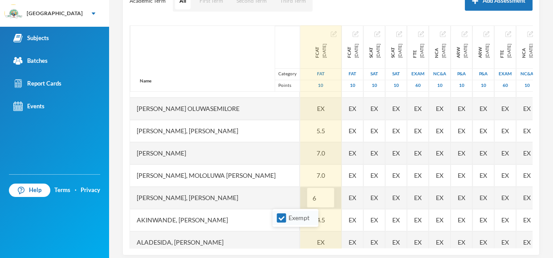
type input "6"
click at [282, 224] on li "Exempt" at bounding box center [296, 218] width 46 height 14
click at [282, 218] on input "Exempt" at bounding box center [281, 217] width 9 height 9
checkbox input "false"
click at [200, 40] on div "Name Category Points" at bounding box center [215, 58] width 170 height 66
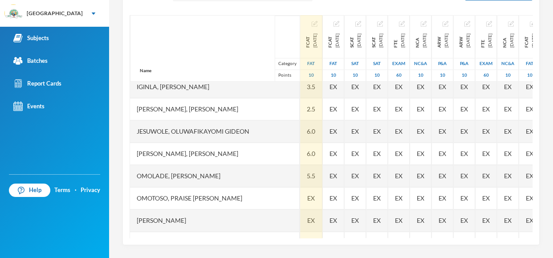
scroll to position [334, 0]
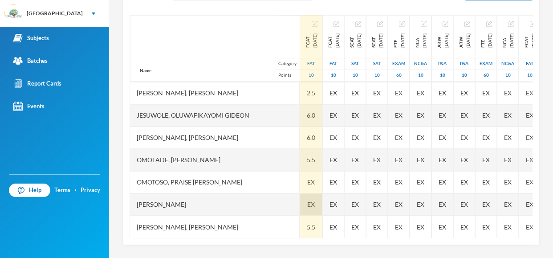
click at [307, 205] on span "EX" at bounding box center [311, 204] width 8 height 9
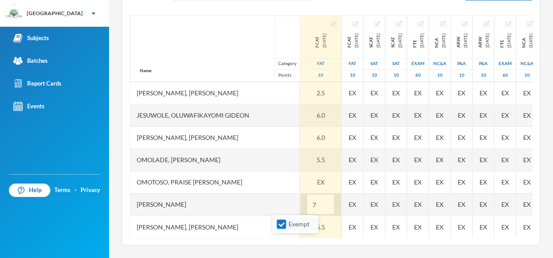
type input "7"
click at [290, 225] on span "Exempt" at bounding box center [299, 224] width 28 height 8
click at [286, 225] on input "Exempt" at bounding box center [281, 224] width 9 height 9
checkbox input "false"
click at [208, 54] on div "Name Category Points" at bounding box center [215, 48] width 170 height 66
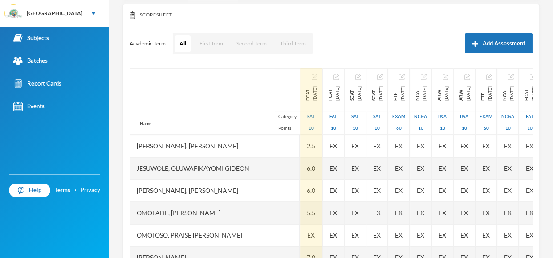
scroll to position [108, 0]
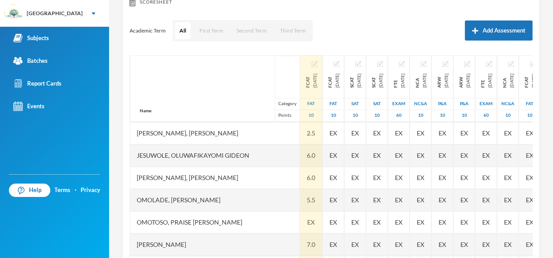
drag, startPoint x: 552, startPoint y: 212, endPoint x: 552, endPoint y: 187, distance: 25.4
click at [552, 187] on div "Lawal Olanrewaju olanrewaju.lawal@greenlandhall.org Options Further Mathematics…" at bounding box center [331, 129] width 444 height 258
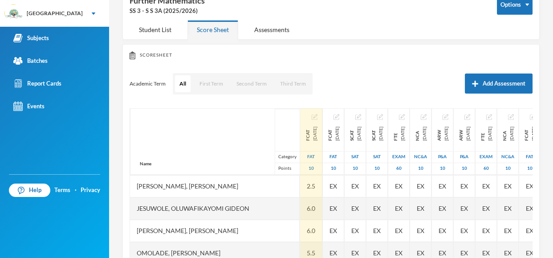
drag, startPoint x: 552, startPoint y: 186, endPoint x: 552, endPoint y: 153, distance: 33.0
click at [552, 153] on div "Lawal Olanrewaju olanrewaju.lawal@greenlandhall.org Options Further Mathematics…" at bounding box center [331, 129] width 444 height 258
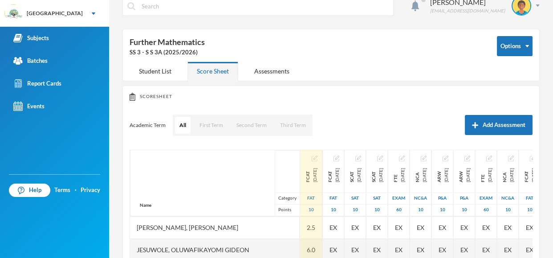
scroll to position [9, 0]
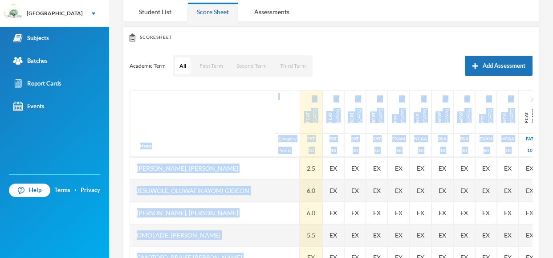
drag, startPoint x: 552, startPoint y: 136, endPoint x: 551, endPoint y: 193, distance: 57.0
click at [551, 193] on div "Lawal Olanrewaju olanrewaju.lawal@greenlandhall.org Options Further Mathematics…" at bounding box center [331, 129] width 444 height 258
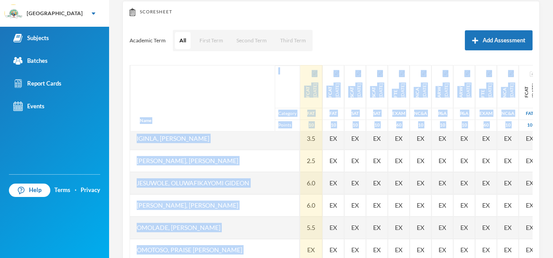
scroll to position [273, 0]
click at [176, 95] on div "Name Category Points" at bounding box center [215, 98] width 170 height 66
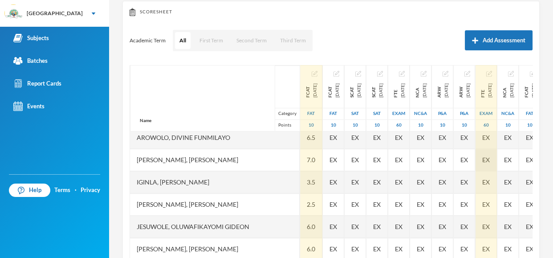
click at [497, 149] on div "EX" at bounding box center [486, 160] width 21 height 22
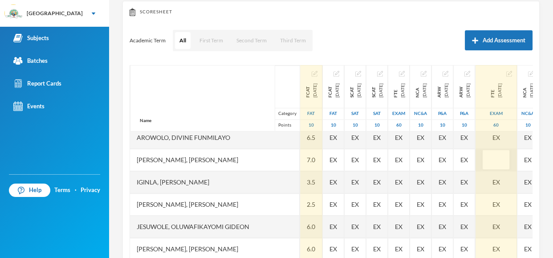
scroll to position [273, 10]
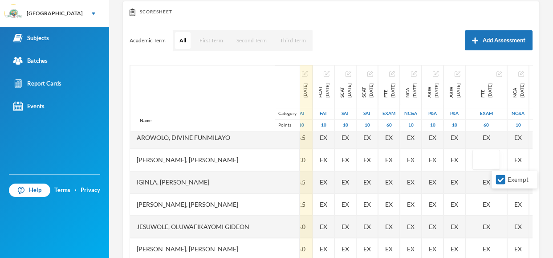
click at [550, 133] on div "Lawal Olanrewaju olanrewaju.lawal@greenlandhall.org Options Further Mathematics…" at bounding box center [331, 129] width 444 height 258
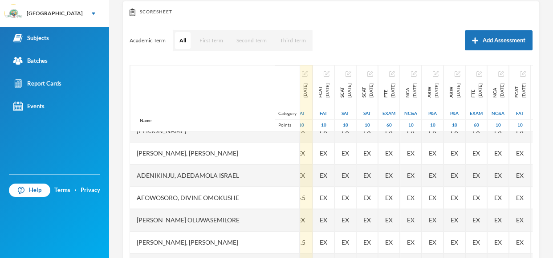
scroll to position [0, 10]
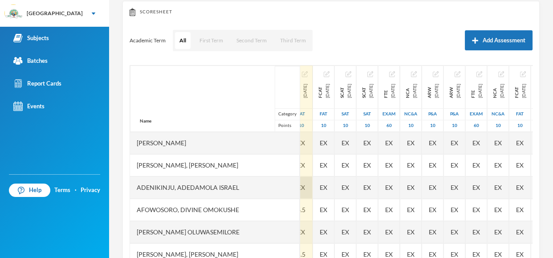
click at [298, 189] on span "EX" at bounding box center [302, 187] width 8 height 9
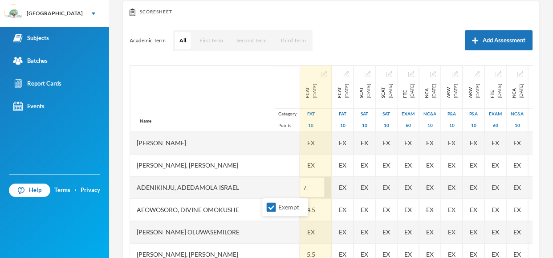
type input "7.5"
click at [186, 92] on div "Name Category Points" at bounding box center [215, 98] width 170 height 66
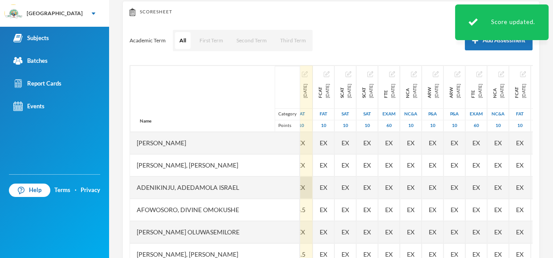
click at [298, 186] on span "EX" at bounding box center [302, 187] width 8 height 9
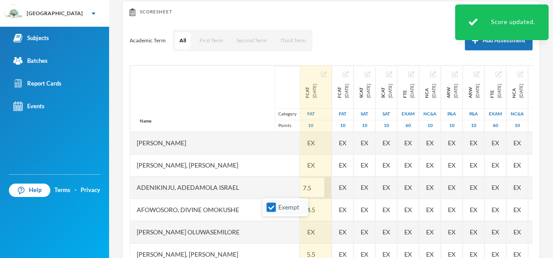
click at [270, 207] on input "Exempt" at bounding box center [271, 207] width 9 height 9
checkbox input "false"
click at [184, 90] on div "Name Category Points" at bounding box center [215, 98] width 170 height 66
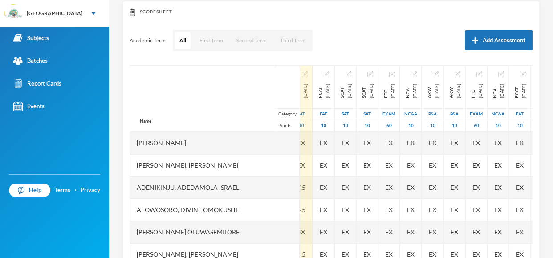
click at [535, 144] on div "Scoresheet Academic Term All First Term Second Term Third Term Add Assessment N…" at bounding box center [331, 148] width 417 height 294
click at [534, 149] on div "Scoresheet Academic Term All First Term Second Term Third Term Add Assessment N…" at bounding box center [331, 148] width 417 height 294
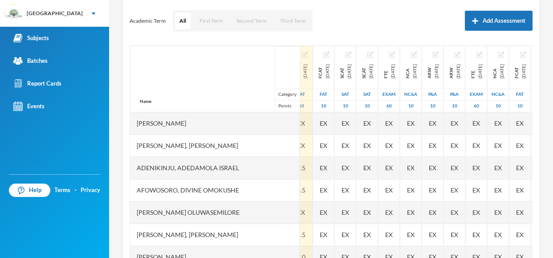
drag, startPoint x: 552, startPoint y: 142, endPoint x: 552, endPoint y: 154, distance: 12.1
click at [552, 154] on div "Lawal Olanrewaju olanrewaju.lawal@greenlandhall.org Options Further Mathematics…" at bounding box center [331, 129] width 444 height 258
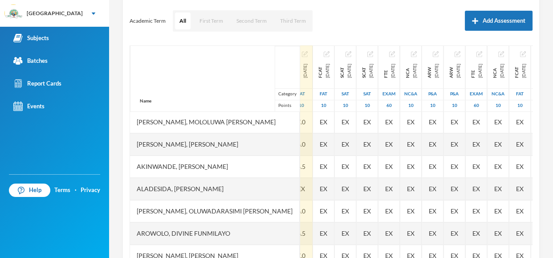
scroll to position [158, 10]
click at [290, 186] on div "EX" at bounding box center [301, 188] width 22 height 22
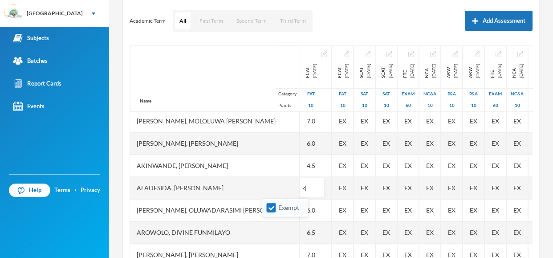
type input "4"
click at [270, 204] on input "Exempt" at bounding box center [271, 207] width 9 height 9
checkbox input "false"
click at [192, 90] on div "Name Category Points" at bounding box center [215, 78] width 170 height 66
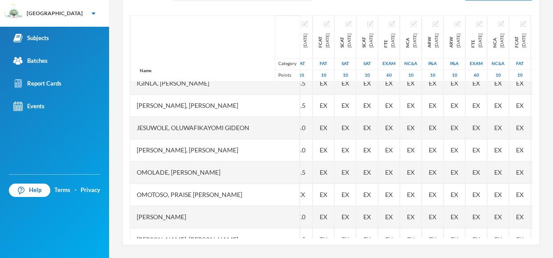
scroll to position [334, 10]
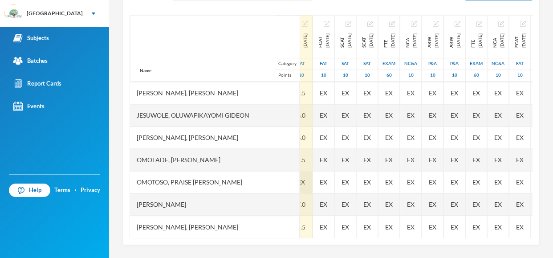
click at [298, 181] on span "EX" at bounding box center [302, 181] width 8 height 9
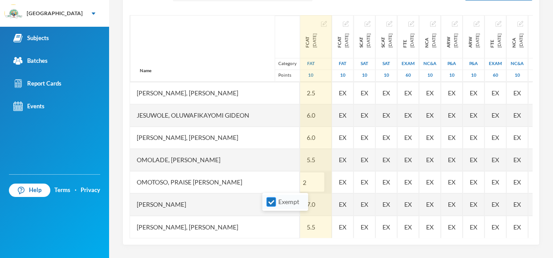
type input "2"
click at [274, 206] on input "Exempt" at bounding box center [271, 201] width 9 height 9
checkbox input "false"
click at [197, 47] on div "Name Category Points" at bounding box center [215, 48] width 170 height 66
click at [196, 46] on div "Name Category Points" at bounding box center [215, 48] width 170 height 66
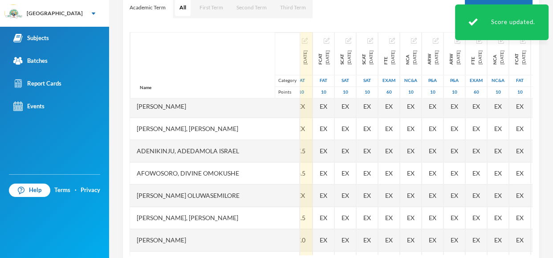
scroll to position [0, 10]
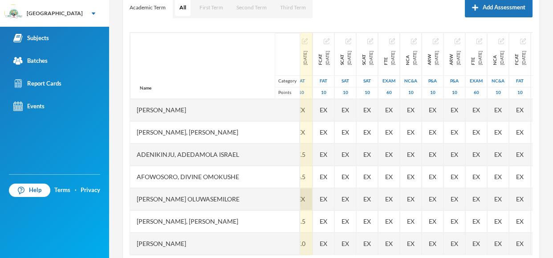
click at [290, 199] on div "EX" at bounding box center [301, 199] width 22 height 22
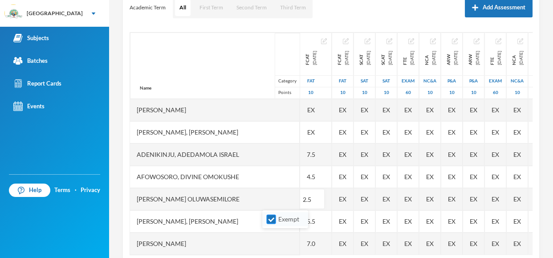
click at [275, 219] on input "Exempt" at bounding box center [271, 219] width 9 height 9
checkbox input "false"
click at [227, 92] on div "Name Category Points" at bounding box center [215, 66] width 170 height 66
click at [209, 60] on div "Name Category Points" at bounding box center [215, 66] width 170 height 66
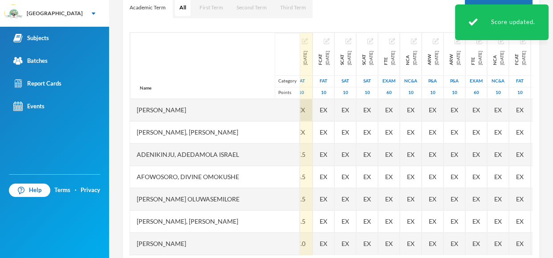
click at [298, 105] on span "EX" at bounding box center [302, 109] width 8 height 9
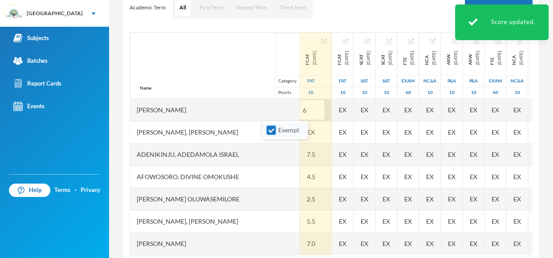
type input "6"
click at [276, 130] on input "Exempt" at bounding box center [271, 130] width 9 height 9
checkbox input "false"
click at [215, 75] on div "Name Category Points" at bounding box center [215, 66] width 170 height 66
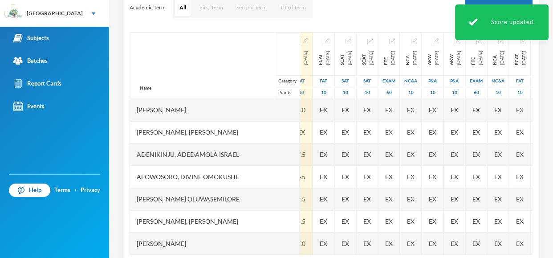
click at [537, 113] on div "Scoresheet Academic Term All First Term Second Term Third Term Add Assessment N…" at bounding box center [331, 115] width 417 height 294
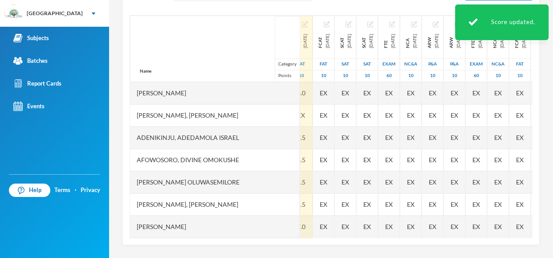
drag, startPoint x: 552, startPoint y: 120, endPoint x: 551, endPoint y: 149, distance: 29.0
click at [551, 149] on div "Lawal Olanrewaju olanrewaju.lawal@greenlandhall.org Options Further Mathematics…" at bounding box center [331, 129] width 444 height 258
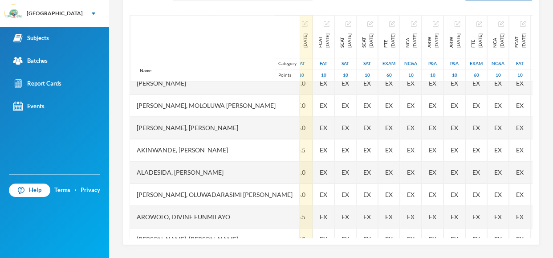
scroll to position [0, 10]
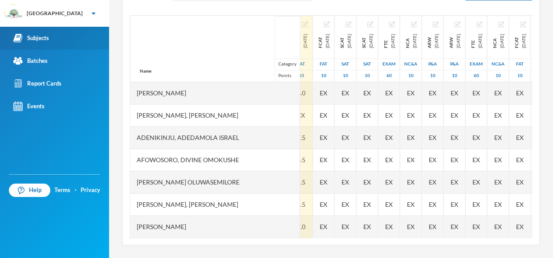
click at [37, 35] on div "Subjects" at bounding box center [31, 37] width 36 height 9
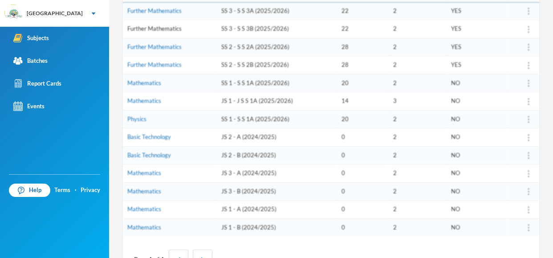
click at [163, 28] on link "Further Mathematics" at bounding box center [154, 28] width 54 height 7
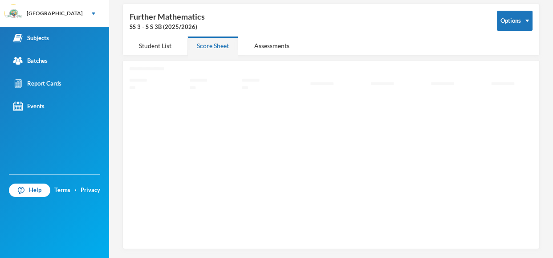
scroll to position [39, 0]
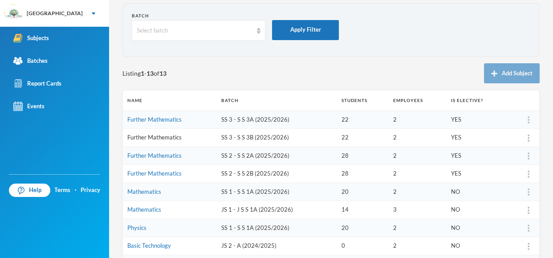
click at [172, 137] on link "Further Mathematics" at bounding box center [154, 137] width 54 height 7
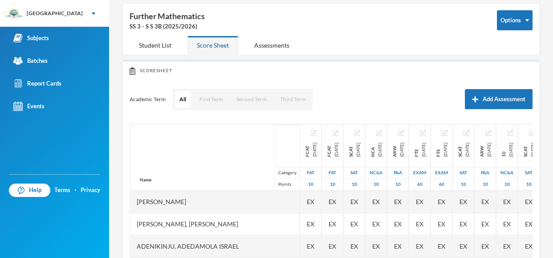
click at [172, 137] on div "Name Category Points" at bounding box center [215, 157] width 170 height 66
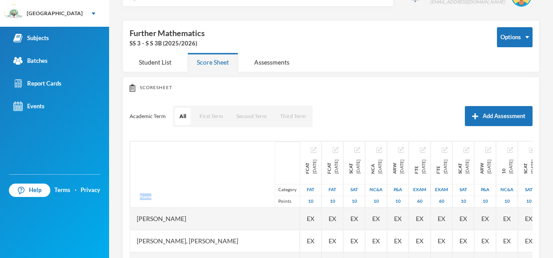
scroll to position [5, 0]
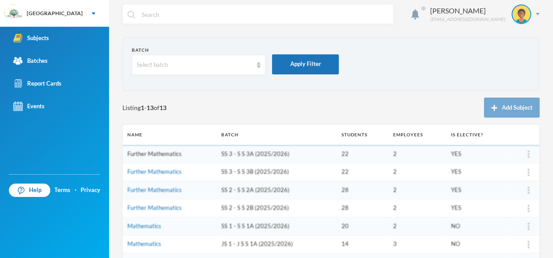
click at [166, 155] on link "Further Mathematics" at bounding box center [154, 153] width 54 height 7
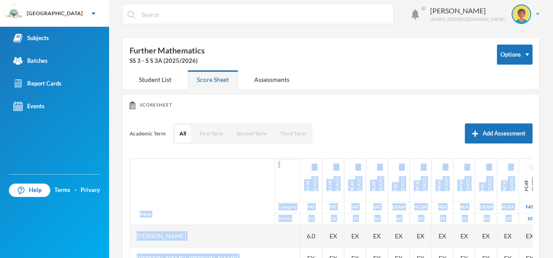
scroll to position [148, 0]
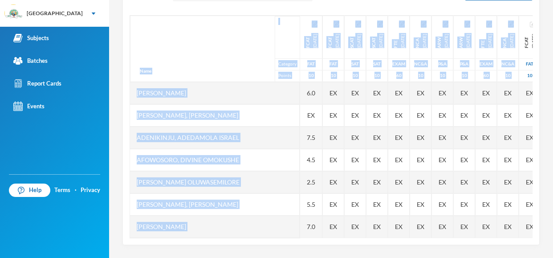
drag, startPoint x: 552, startPoint y: 117, endPoint x: 552, endPoint y: 209, distance: 91.8
click at [552, 209] on div "Lawal Olanrewaju olanrewaju.lawal@greenlandhall.org Options Further Mathematics…" at bounding box center [331, 129] width 444 height 258
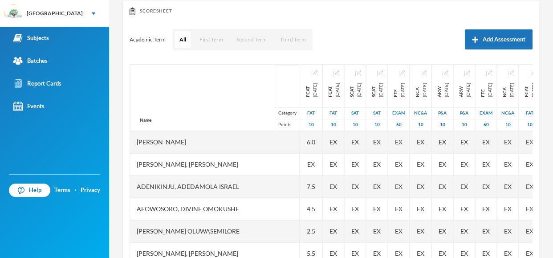
drag, startPoint x: 552, startPoint y: 178, endPoint x: 552, endPoint y: 147, distance: 30.3
click at [552, 147] on div "Lawal Olanrewaju olanrewaju.lawal@greenlandhall.org Options Further Mathematics…" at bounding box center [331, 129] width 444 height 258
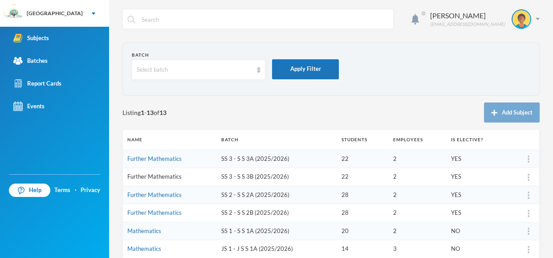
click at [159, 177] on link "Further Mathematics" at bounding box center [154, 176] width 54 height 7
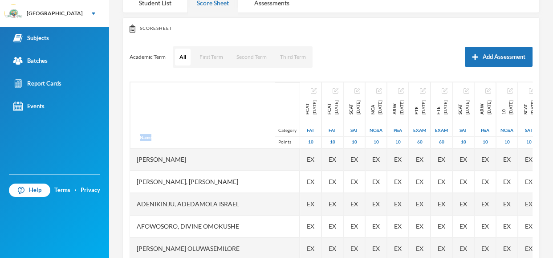
scroll to position [83, 0]
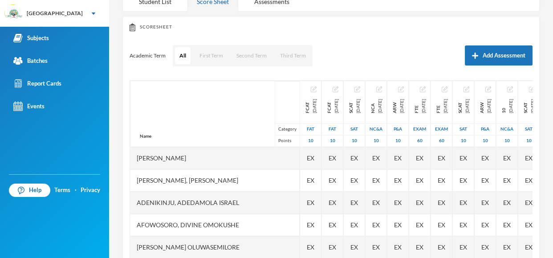
drag, startPoint x: 552, startPoint y: 146, endPoint x: 549, endPoint y: 105, distance: 41.6
click at [549, 105] on div "Lawal Olanrewaju olanrewaju.lawal@greenlandhall.org Options Further Mathematics…" at bounding box center [331, 129] width 444 height 258
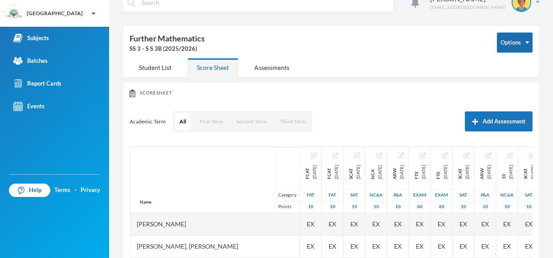
click at [519, 44] on button "Options" at bounding box center [515, 43] width 36 height 20
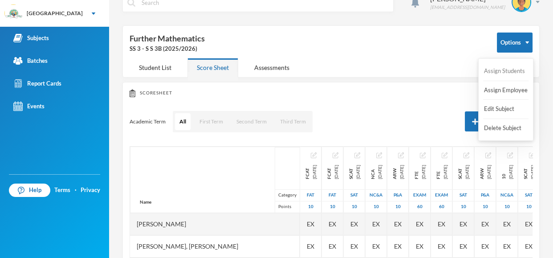
click at [509, 70] on button "Assign Students" at bounding box center [504, 71] width 43 height 16
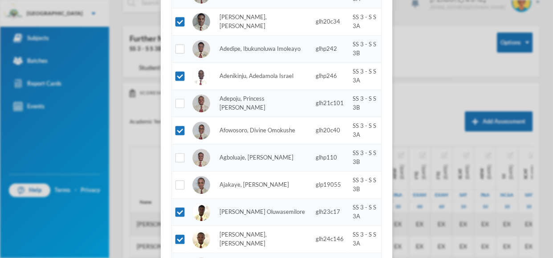
scroll to position [134, 0]
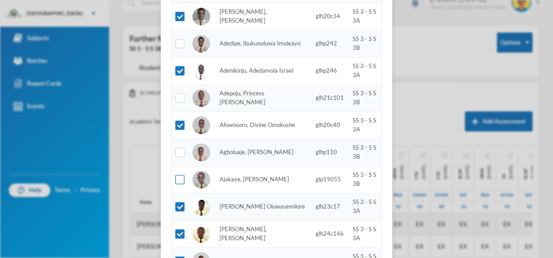
click at [184, 179] on input "checkbox" at bounding box center [180, 179] width 9 height 9
checkbox input "true"
drag, startPoint x: 552, startPoint y: 166, endPoint x: 552, endPoint y: 188, distance: 21.4
click at [552, 188] on div "Assign Students 23 selected Photo Name Adm. No. Batch Abiodun, Stephen Aduragbe…" at bounding box center [276, 129] width 553 height 258
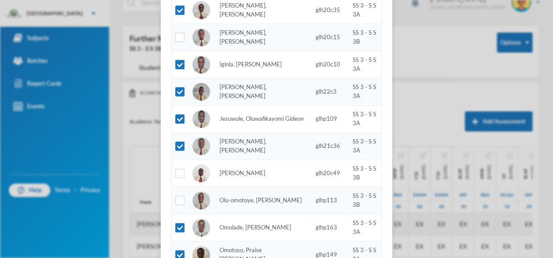
scroll to position [579, 0]
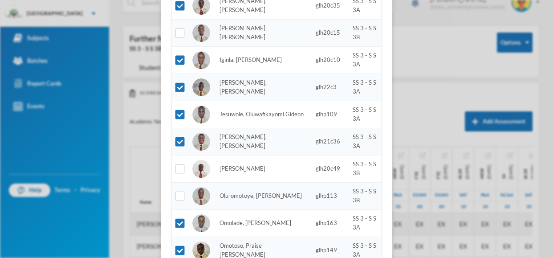
click at [185, 196] on td at bounding box center [180, 195] width 16 height 27
click at [180, 196] on input "checkbox" at bounding box center [180, 196] width 9 height 9
checkbox input "true"
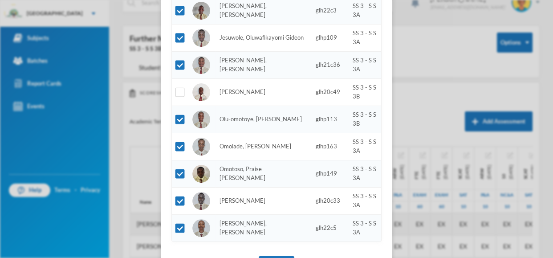
scroll to position [684, 0]
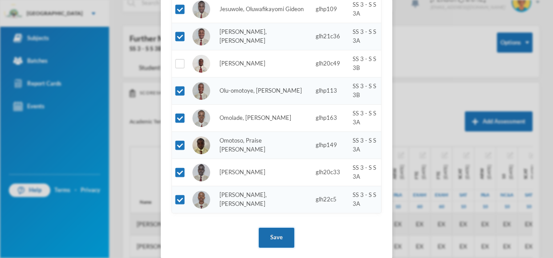
click at [286, 241] on button "Save" at bounding box center [277, 238] width 36 height 20
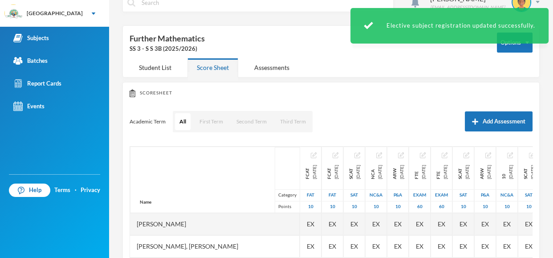
scroll to position [0, 0]
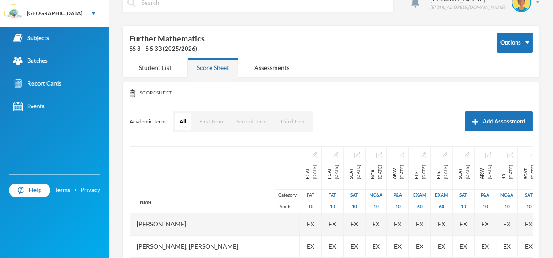
click at [552, 112] on div "Lawal Olanrewaju olanrewaju.lawal@greenlandhall.org Options Further Mathematics…" at bounding box center [331, 129] width 444 height 258
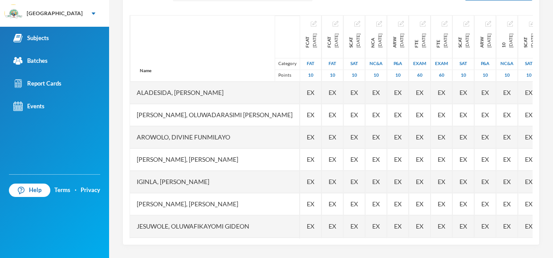
scroll to position [278, 0]
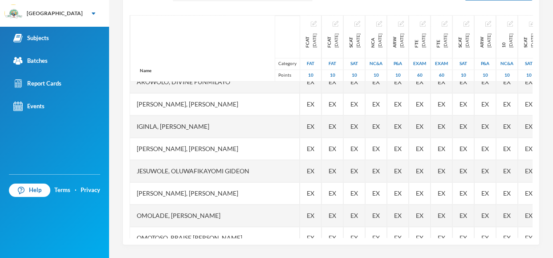
drag, startPoint x: 542, startPoint y: 176, endPoint x: 540, endPoint y: 188, distance: 11.8
click at [540, 188] on div "Lawal Olanrewaju olanrewaju.lawal@greenlandhall.org Options Further Mathematics…" at bounding box center [331, 129] width 444 height 258
drag, startPoint x: 535, startPoint y: 187, endPoint x: 541, endPoint y: 159, distance: 29.1
click at [541, 159] on div "Lawal Olanrewaju olanrewaju.lawal@greenlandhall.org Options Further Mathematics…" at bounding box center [331, 129] width 444 height 258
click at [535, 130] on div "Scoresheet Academic Term All First Term Second Term Third Term Add Assessment N…" at bounding box center [331, 98] width 417 height 294
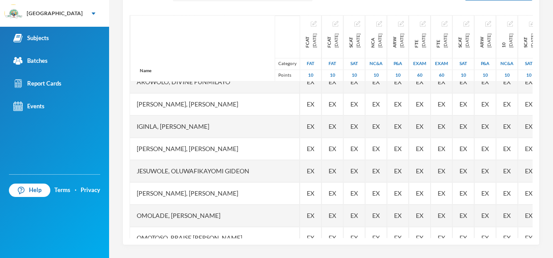
drag, startPoint x: 552, startPoint y: 118, endPoint x: 544, endPoint y: 128, distance: 13.0
click at [544, 128] on div "Lawal Olanrewaju olanrewaju.lawal@greenlandhall.org Options Further Mathematics…" at bounding box center [331, 129] width 444 height 258
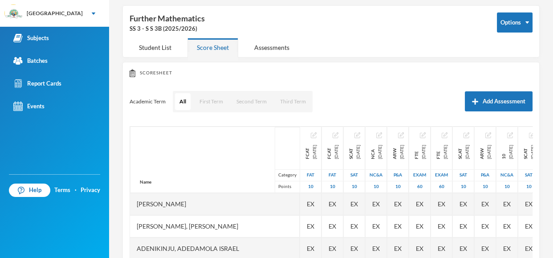
scroll to position [31, 0]
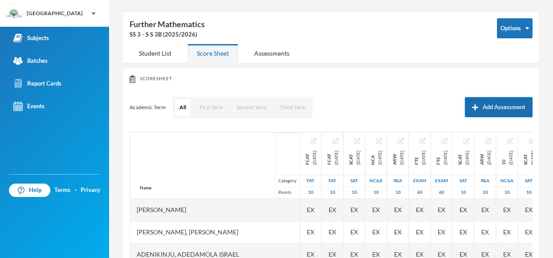
click at [504, 97] on button "Add Assessment" at bounding box center [499, 107] width 68 height 20
click at [0, 0] on div at bounding box center [0, 0] width 0 height 0
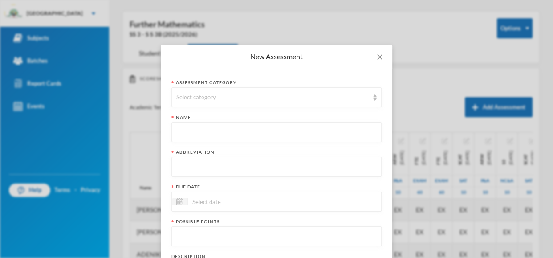
scroll to position [0, 0]
click at [380, 55] on icon "icon: close" at bounding box center [379, 56] width 7 height 7
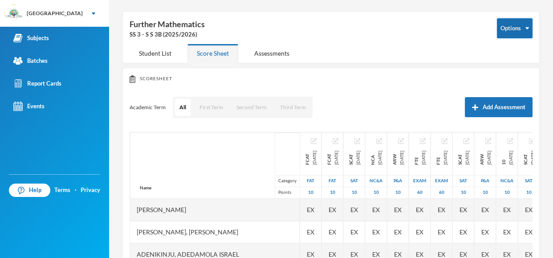
click at [521, 25] on button "Options" at bounding box center [515, 28] width 36 height 20
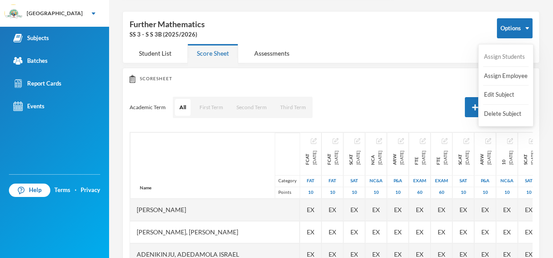
click at [516, 58] on button "Assign Students" at bounding box center [504, 57] width 43 height 16
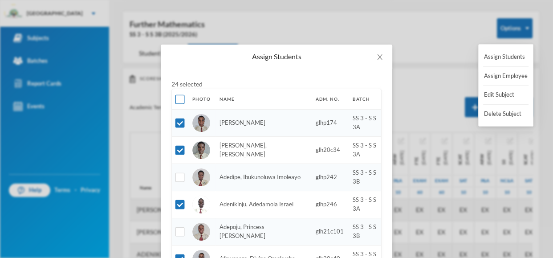
click at [179, 100] on input "checkbox" at bounding box center [180, 99] width 9 height 9
checkbox input "true"
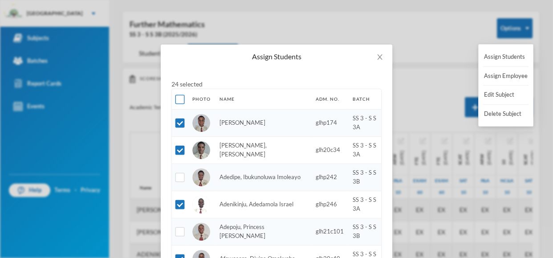
checkbox input "true"
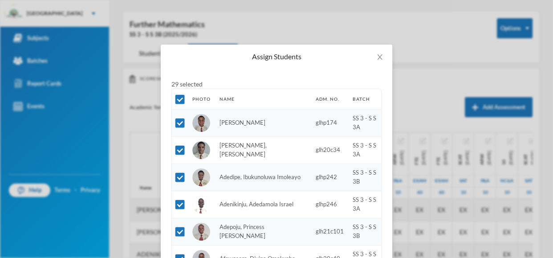
drag, startPoint x: 552, startPoint y: 115, endPoint x: 550, endPoint y: 174, distance: 59.3
click at [550, 174] on div "Assign Students 29 selected Photo Name Adm. No. Batch Abiodun, Stephen Aduragbe…" at bounding box center [276, 129] width 553 height 258
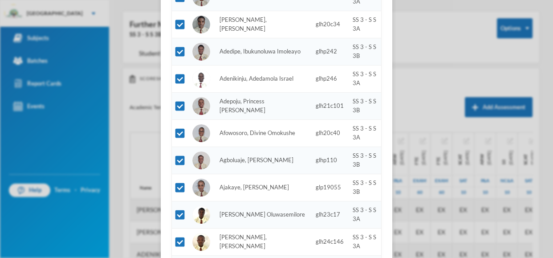
drag, startPoint x: 386, startPoint y: 164, endPoint x: 385, endPoint y: 150, distance: 14.3
drag, startPoint x: 552, startPoint y: 103, endPoint x: 552, endPoint y: 145, distance: 41.9
click at [552, 145] on div "Assign Students 29 selected Photo Name Adm. No. Batch Abiodun, Stephen Aduragbe…" at bounding box center [276, 129] width 553 height 258
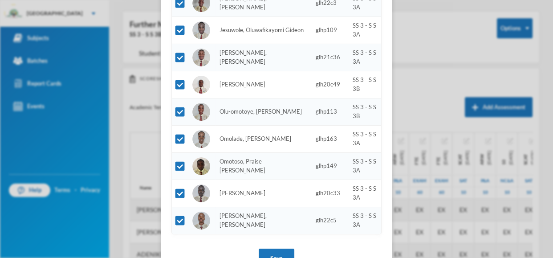
scroll to position [679, 0]
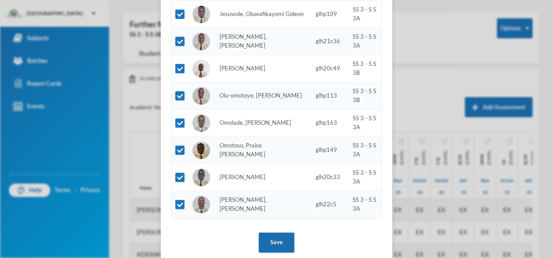
click at [287, 244] on button "Save" at bounding box center [277, 243] width 36 height 20
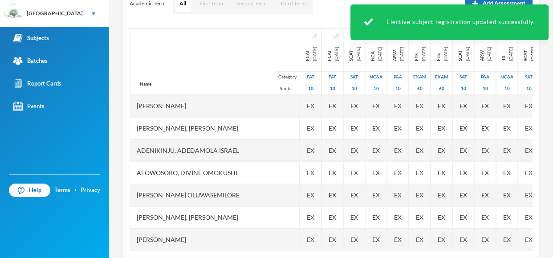
scroll to position [136, 0]
drag, startPoint x: 552, startPoint y: 101, endPoint x: 552, endPoint y: 167, distance: 65.9
click at [552, 167] on div "Lawal Olanrewaju olanrewaju.lawal@greenlandhall.org Options Further Mathematics…" at bounding box center [331, 129] width 444 height 258
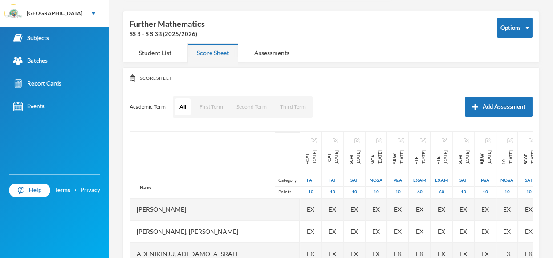
scroll to position [29, 0]
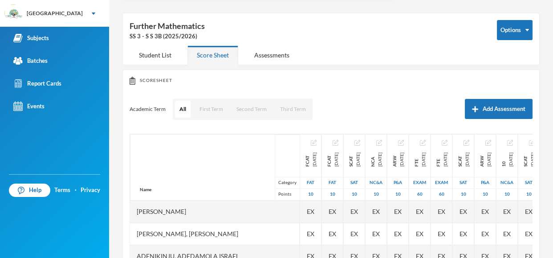
drag, startPoint x: 552, startPoint y: 96, endPoint x: 552, endPoint y: 29, distance: 67.3
click at [552, 29] on div "Lawal Olanrewaju olanrewaju.lawal@greenlandhall.org Options Further Mathematics…" at bounding box center [331, 129] width 444 height 258
click at [529, 26] on button "Options" at bounding box center [515, 30] width 36 height 20
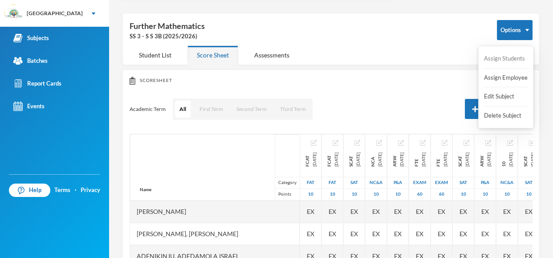
click at [515, 60] on button "Assign Students" at bounding box center [504, 59] width 43 height 16
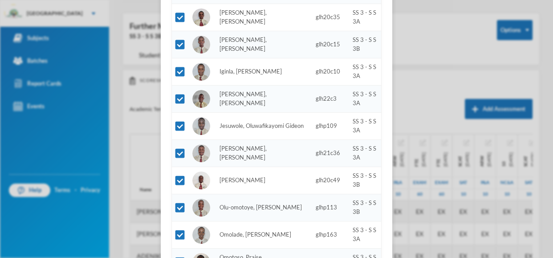
scroll to position [569, 0]
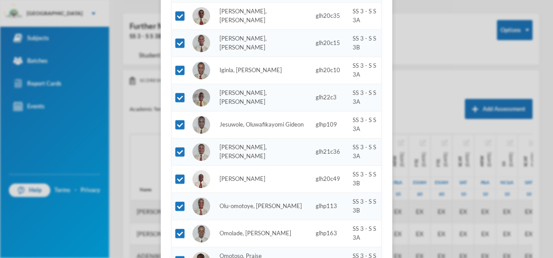
click at [185, 207] on td at bounding box center [180, 205] width 16 height 27
click at [424, 108] on div "Assign Students 29 selected Photo Name Adm. No. Batch Abiodun, Stephen Aduragbe…" at bounding box center [276, 129] width 553 height 258
click at [428, 84] on div "Assign Students 29 selected Photo Name Adm. No. Batch Abiodun, Stephen Aduragbe…" at bounding box center [276, 129] width 553 height 258
click at [423, 85] on div "Assign Students 29 selected Photo Name Adm. No. Batch Abiodun, Stephen Aduragbe…" at bounding box center [276, 129] width 553 height 258
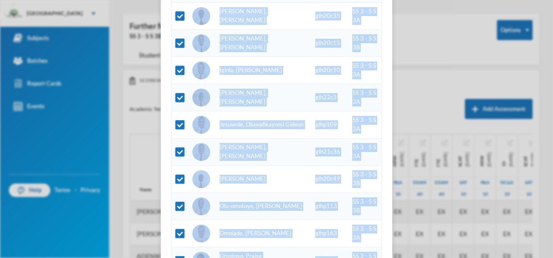
click at [423, 85] on div "Assign Students 29 selected Photo Name Adm. No. Batch Abiodun, Stephen Aduragbe…" at bounding box center [276, 129] width 553 height 258
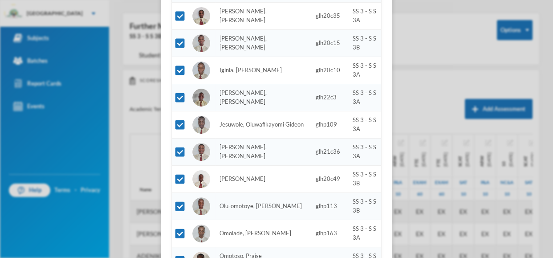
click at [522, 50] on div "Assign Students 29 selected Photo Name Adm. No. Batch Abiodun, Stephen Aduragbe…" at bounding box center [276, 129] width 553 height 258
click at [480, 53] on div "Assign Students 29 selected Photo Name Adm. No. Batch Abiodun, Stephen Aduragbe…" at bounding box center [276, 129] width 553 height 258
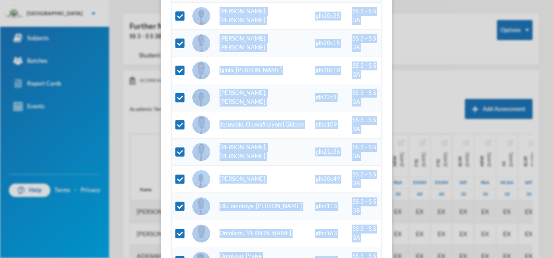
click at [552, 114] on div "Assign Students 29 selected Photo Name Adm. No. Batch Abiodun, Stephen Aduragbe…" at bounding box center [276, 129] width 553 height 258
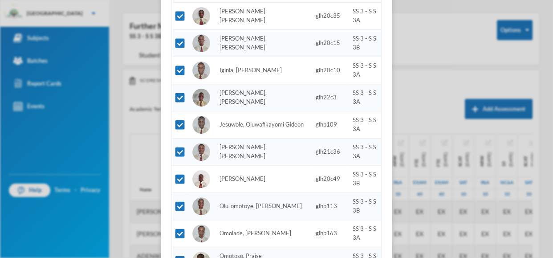
scroll to position [695, 0]
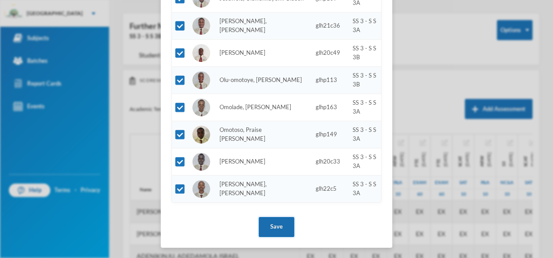
click at [277, 218] on button "Save" at bounding box center [277, 227] width 36 height 20
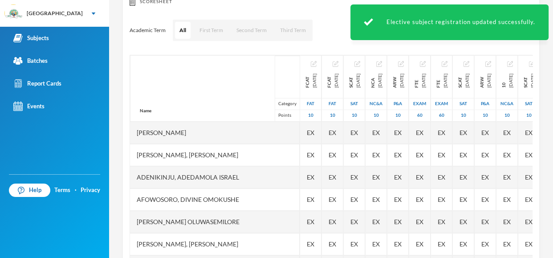
scroll to position [113, 0]
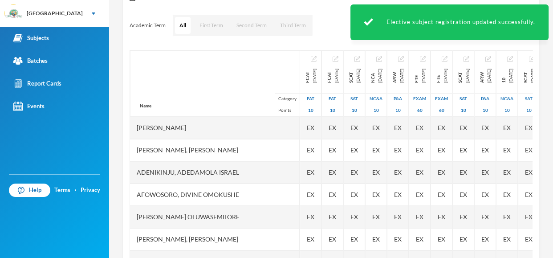
drag, startPoint x: 552, startPoint y: 140, endPoint x: 549, endPoint y: 193, distance: 53.6
click at [549, 193] on div "Lawal Olanrewaju olanrewaju.lawal@greenlandhall.org Options Further Mathematics…" at bounding box center [331, 129] width 444 height 258
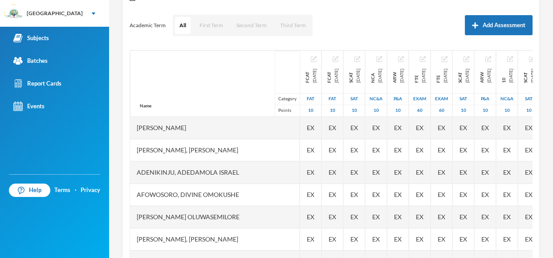
scroll to position [27, 0]
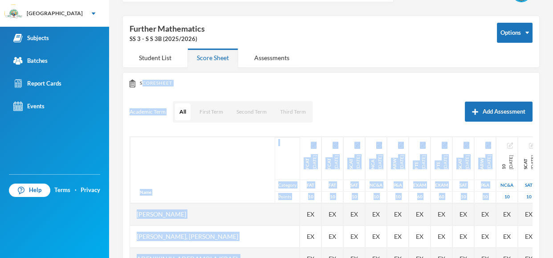
drag, startPoint x: 552, startPoint y: 127, endPoint x: 552, endPoint y: 72, distance: 54.8
click at [552, 72] on div "Lawal Olanrewaju olanrewaju.lawal@greenlandhall.org Options Further Mathematics…" at bounding box center [331, 129] width 444 height 258
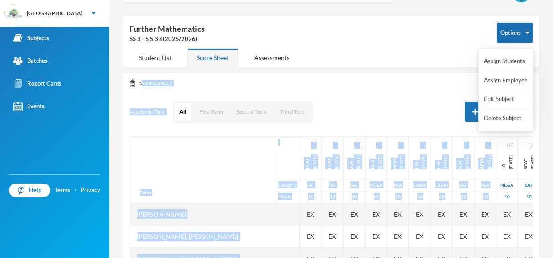
click at [515, 40] on button "Options" at bounding box center [515, 33] width 36 height 20
click at [508, 59] on button "Assign Students" at bounding box center [504, 61] width 43 height 16
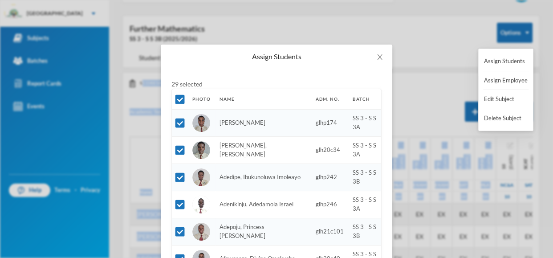
scroll to position [0, 0]
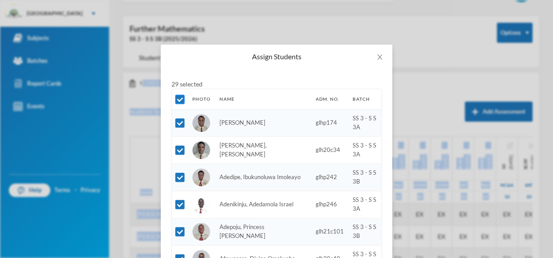
click at [177, 98] on input "checkbox" at bounding box center [180, 99] width 9 height 9
checkbox input "false"
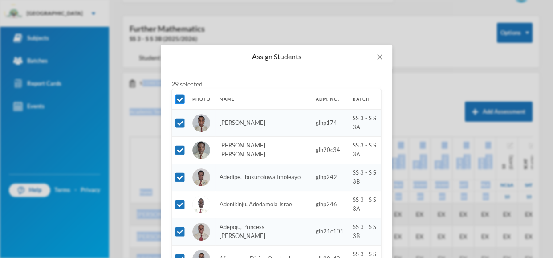
checkbox input "false"
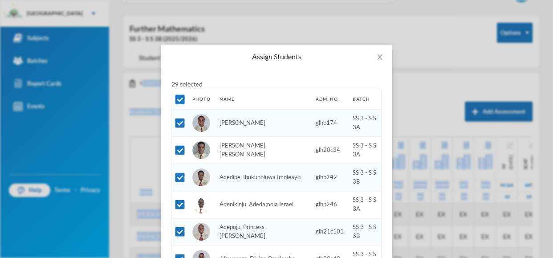
checkbox input "false"
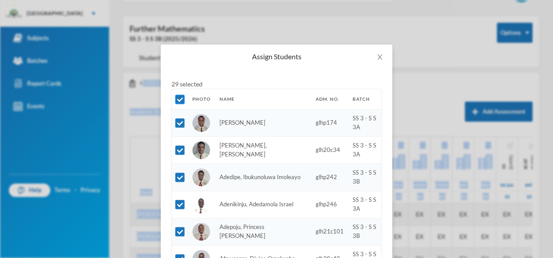
checkbox input "false"
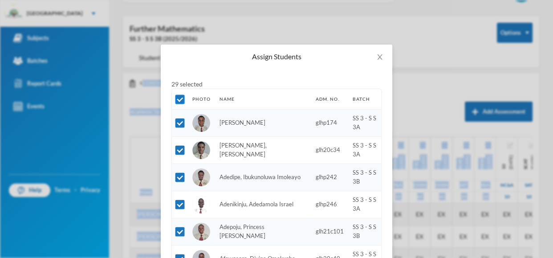
checkbox input "false"
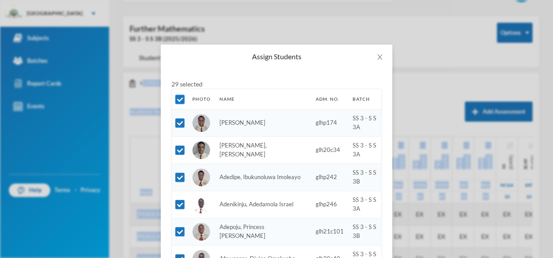
checkbox input "false"
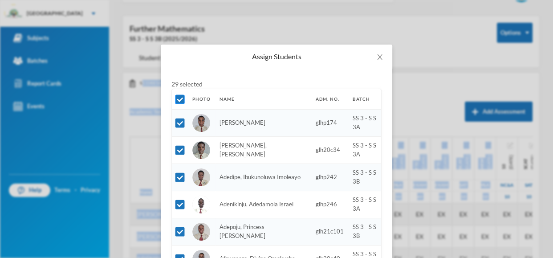
checkbox input "false"
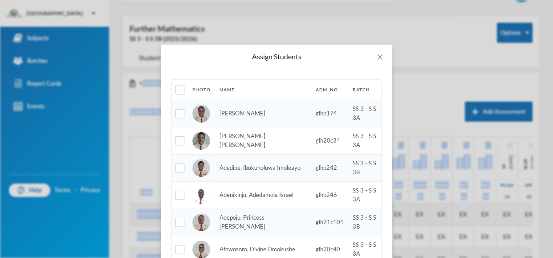
click at [182, 101] on td at bounding box center [180, 113] width 16 height 27
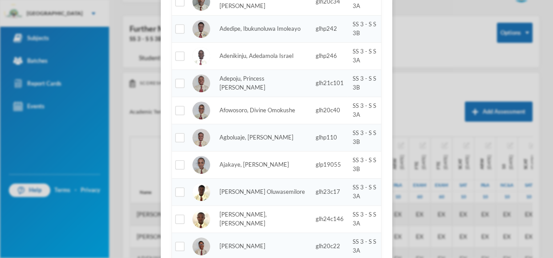
scroll to position [147, 0]
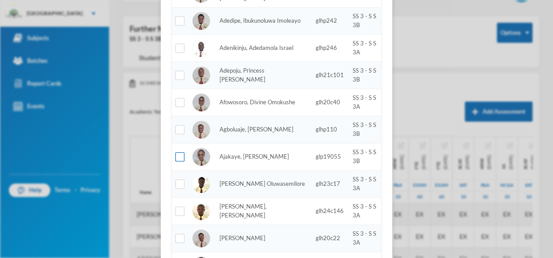
click at [181, 156] on input "checkbox" at bounding box center [180, 156] width 9 height 9
checkbox input "true"
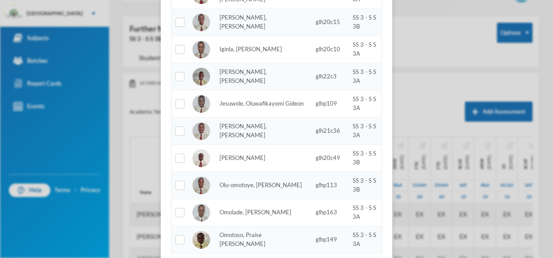
scroll to position [660, 0]
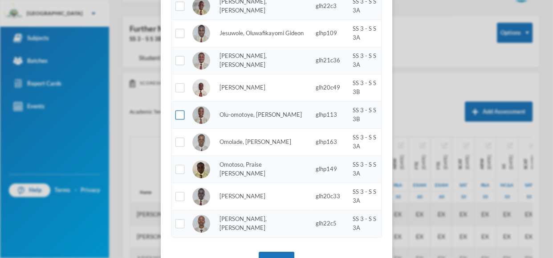
click at [179, 117] on input "checkbox" at bounding box center [180, 114] width 9 height 9
checkbox input "true"
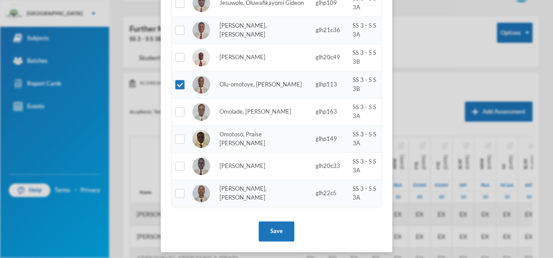
scroll to position [695, 0]
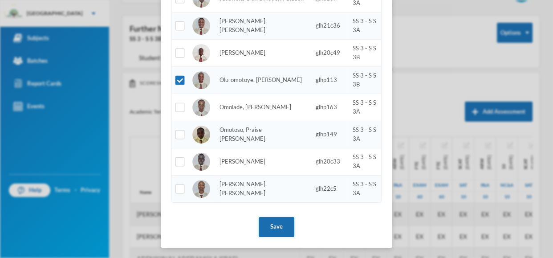
click at [285, 229] on button "Save" at bounding box center [277, 227] width 36 height 20
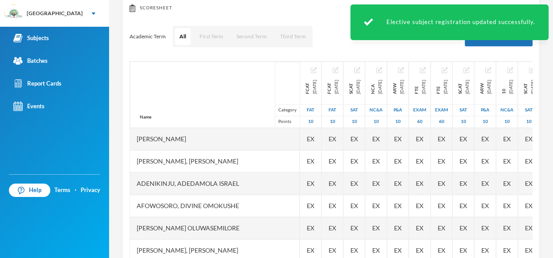
scroll to position [111, 0]
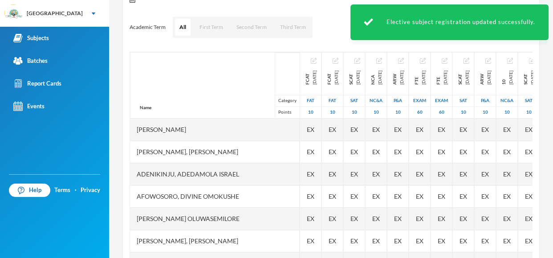
drag, startPoint x: 552, startPoint y: 102, endPoint x: 552, endPoint y: 156, distance: 54.3
click at [552, 156] on div "Lawal Olanrewaju olanrewaju.lawal@greenlandhall.org Options Further Mathematics…" at bounding box center [331, 129] width 444 height 258
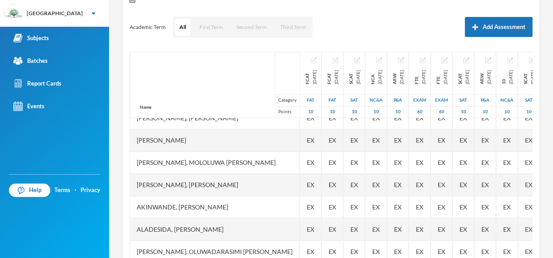
scroll to position [0, 0]
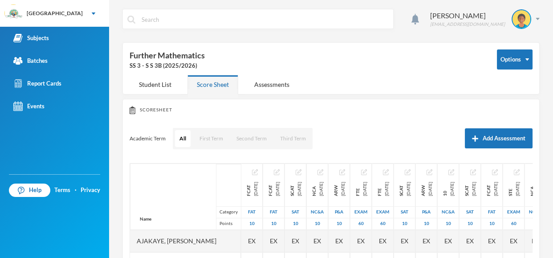
scroll to position [37, 0]
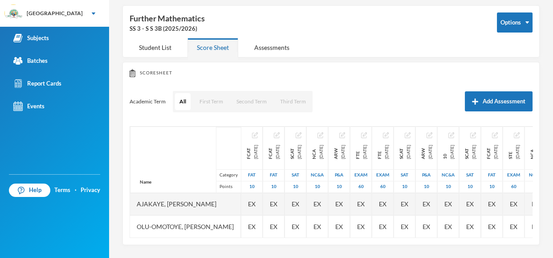
drag, startPoint x: 542, startPoint y: 113, endPoint x: 542, endPoint y: 141, distance: 28.1
click at [542, 141] on div "Lawal Olanrewaju olanrewaju.lawal@greenlandhall.org Options Further Mathematics…" at bounding box center [331, 129] width 444 height 258
click at [546, 41] on div "Lawal Olanrewaju olanrewaju.lawal@greenlandhall.org Options Further Mathematics…" at bounding box center [331, 129] width 444 height 258
drag, startPoint x: 552, startPoint y: 125, endPoint x: 552, endPoint y: 150, distance: 25.0
click at [552, 150] on div "Lawal Olanrewaju olanrewaju.lawal@greenlandhall.org Options Further Mathematics…" at bounding box center [331, 129] width 444 height 258
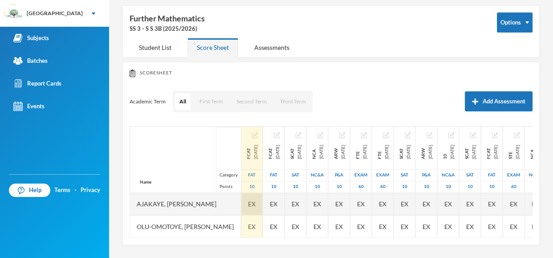
click at [256, 201] on span "EX" at bounding box center [252, 203] width 8 height 9
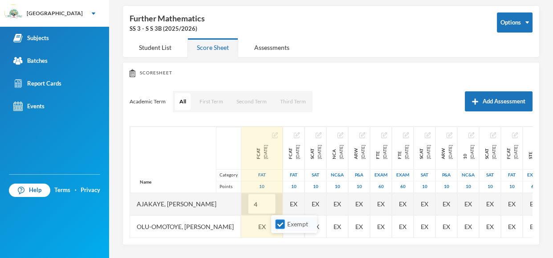
type input "4"
click at [280, 219] on label "Exempt" at bounding box center [294, 224] width 35 height 10
click at [280, 220] on input "Exempt" at bounding box center [280, 224] width 9 height 9
checkbox input "false"
click at [403, 90] on div "Academic Term All First Term Second Term Third Term Add Assessment" at bounding box center [331, 101] width 403 height 22
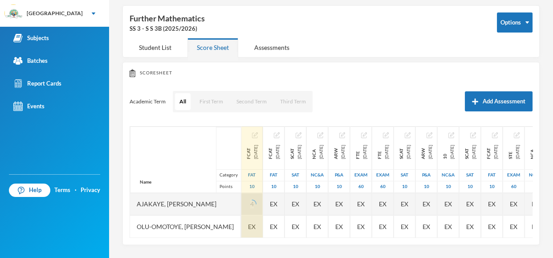
click at [283, 225] on div "Name Category Points Ajakaye, Fisayomi Elizabeth Olu-omotoye, Ogooluwa Ayomikun…" at bounding box center [331, 182] width 403 height 112
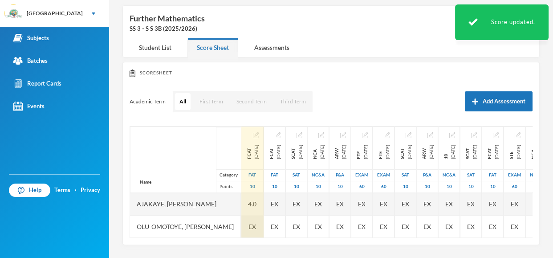
click at [256, 222] on span "EX" at bounding box center [253, 226] width 8 height 9
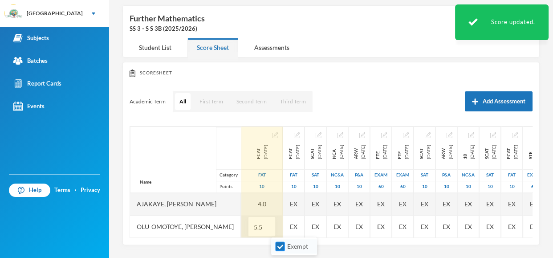
type input "5.5"
click at [282, 245] on input "Exempt" at bounding box center [280, 246] width 9 height 9
checkbox input "false"
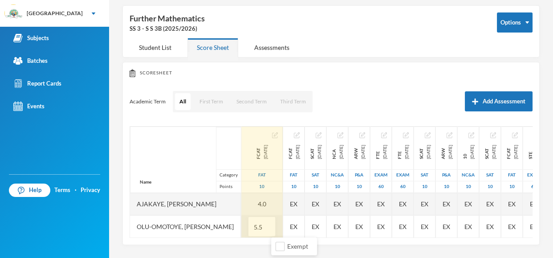
click at [388, 73] on div "Scoresheet" at bounding box center [331, 73] width 403 height 8
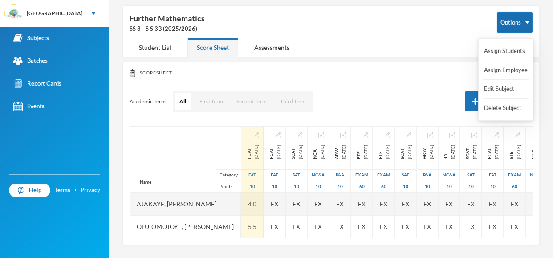
click at [515, 20] on button "Options" at bounding box center [515, 22] width 36 height 20
click at [523, 51] on button "Assign Students" at bounding box center [504, 51] width 43 height 16
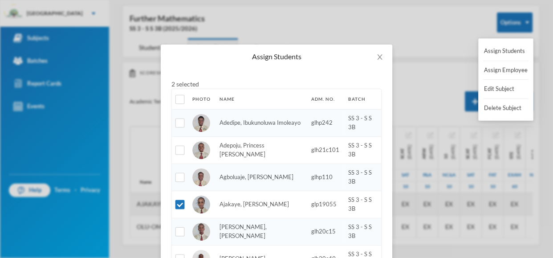
click at [392, 111] on div "2 selected Photo Name Adm. No. Batch Adedipe, Ibukunoluwa Imoleayo glhp242 SS 3…" at bounding box center [277, 207] width 232 height 276
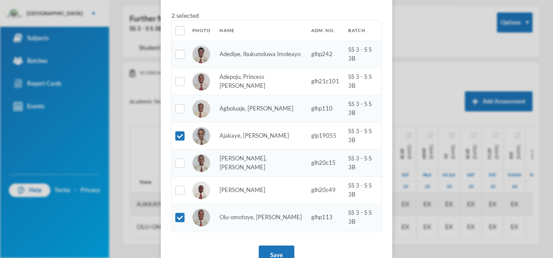
scroll to position [67, 0]
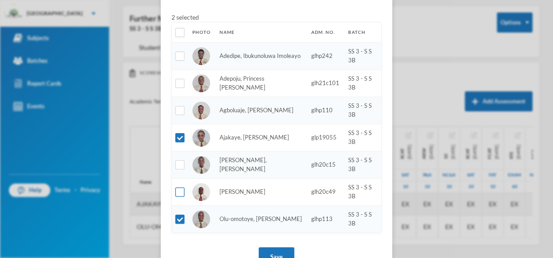
click at [181, 193] on input "checkbox" at bounding box center [180, 192] width 9 height 9
checkbox input "true"
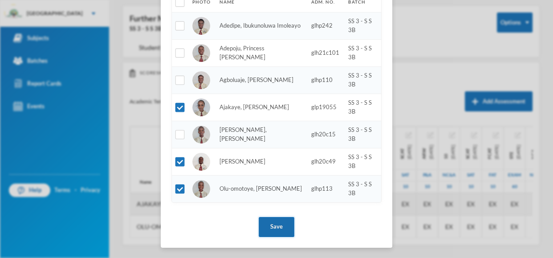
click at [275, 232] on button "Save" at bounding box center [277, 227] width 36 height 20
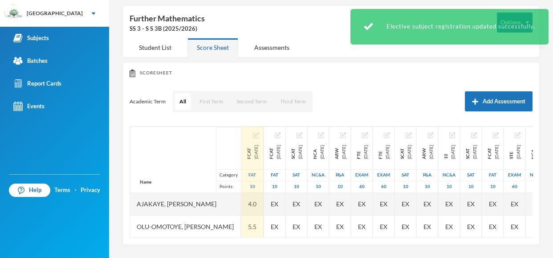
scroll to position [0, 0]
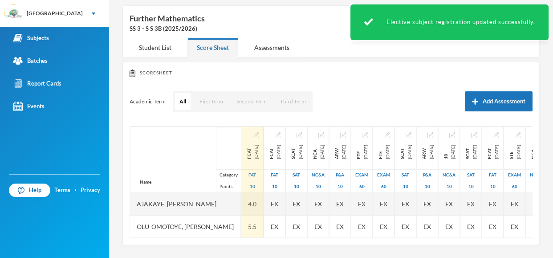
drag, startPoint x: 538, startPoint y: 132, endPoint x: 536, endPoint y: 151, distance: 19.2
click at [536, 151] on div "Scoresheet Academic Term All First Term Second Term Third Term Add Assessment N…" at bounding box center [331, 153] width 417 height 183
click at [539, 145] on div "Scoresheet Academic Term All First Term Second Term Third Term Add Assessment N…" at bounding box center [331, 153] width 417 height 183
drag, startPoint x: 552, startPoint y: 146, endPoint x: 552, endPoint y: 188, distance: 42.3
click at [552, 188] on div "Lawal Olanrewaju olanrewaju.lawal@greenlandhall.org Options Further Mathematics…" at bounding box center [331, 129] width 444 height 258
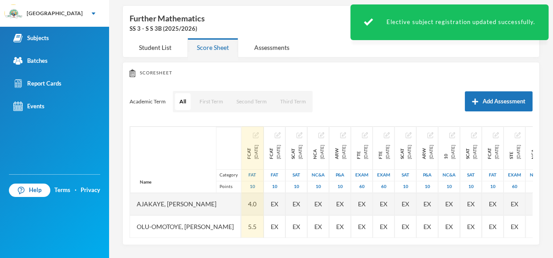
click at [539, 133] on div "Scoresheet Academic Term All First Term Second Term Third Term Add Assessment N…" at bounding box center [331, 153] width 417 height 183
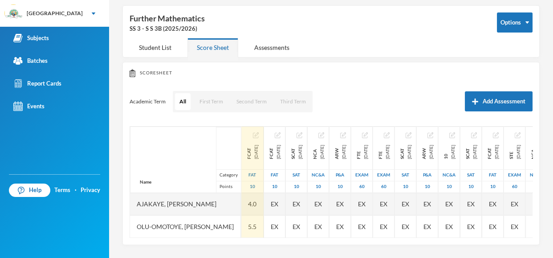
click at [534, 121] on div "Scoresheet Academic Term All First Term Second Term Third Term Add Assessment N…" at bounding box center [331, 153] width 417 height 183
click at [536, 186] on div "Scoresheet Academic Term All First Term Second Term Third Term Add Assessment N…" at bounding box center [331, 153] width 417 height 183
click at [537, 119] on div "Scoresheet Academic Term All First Term Second Term Third Term Add Assessment N…" at bounding box center [331, 153] width 417 height 183
drag, startPoint x: 537, startPoint y: 119, endPoint x: 541, endPoint y: 170, distance: 50.5
click at [541, 170] on div "Lawal Olanrewaju olanrewaju.lawal@greenlandhall.org Options Further Mathematics…" at bounding box center [331, 129] width 444 height 258
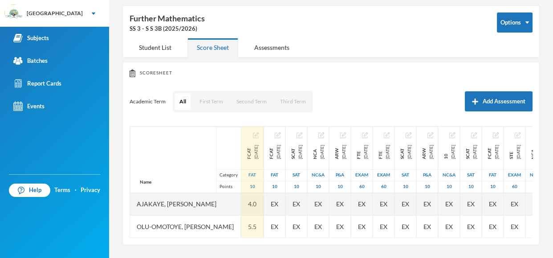
click at [542, 213] on div "Lawal Olanrewaju olanrewaju.lawal@greenlandhall.org Options Further Mathematics…" at bounding box center [331, 129] width 444 height 258
drag, startPoint x: 542, startPoint y: 207, endPoint x: 552, endPoint y: 126, distance: 82.2
click at [552, 126] on div "Lawal Olanrewaju olanrewaju.lawal@greenlandhall.org Options Further Mathematics…" at bounding box center [331, 129] width 444 height 258
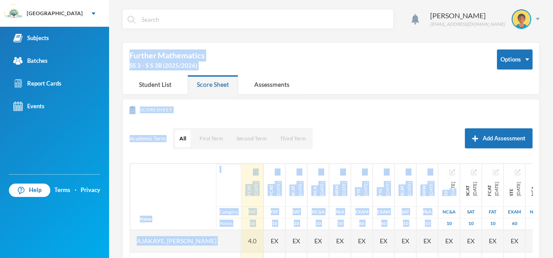
scroll to position [37, 0]
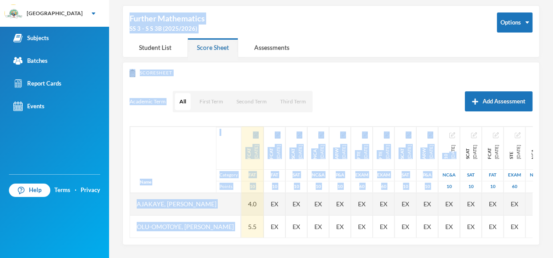
drag, startPoint x: 552, startPoint y: 137, endPoint x: 552, endPoint y: 155, distance: 18.3
click at [552, 155] on div "Lawal Olanrewaju olanrewaju.lawal@greenlandhall.org Options Further Mathematics…" at bounding box center [331, 129] width 444 height 258
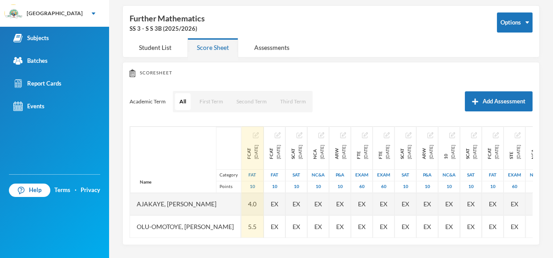
click at [316, 241] on div "Scoresheet Academic Term All First Term Second Term Third Term Add Assessment N…" at bounding box center [331, 153] width 417 height 183
drag, startPoint x: 316, startPoint y: 241, endPoint x: 377, endPoint y: 239, distance: 61.1
click at [377, 239] on div "Scoresheet Academic Term All First Term Second Term Third Term Add Assessment N…" at bounding box center [331, 153] width 417 height 183
click at [531, 75] on div "Scoresheet" at bounding box center [331, 73] width 403 height 8
click at [537, 140] on div "Scoresheet Academic Term All First Term Second Term Third Term Add Assessment N…" at bounding box center [331, 153] width 417 height 183
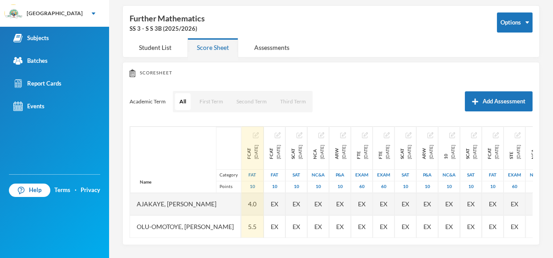
click at [537, 172] on div "Scoresheet Academic Term All First Term Second Term Third Term Add Assessment N…" at bounding box center [331, 153] width 417 height 183
click at [355, 94] on div "Academic Term All First Term Second Term Third Term Add Assessment" at bounding box center [331, 101] width 403 height 22
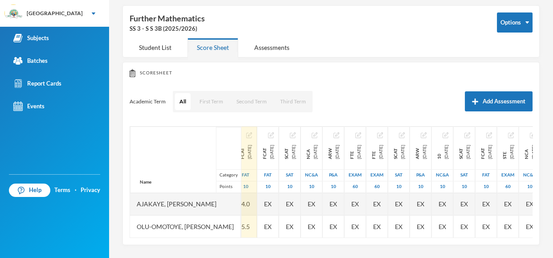
scroll to position [0, 6]
click at [192, 165] on div "Name Category Points" at bounding box center [185, 160] width 111 height 66
drag, startPoint x: 552, startPoint y: 192, endPoint x: 545, endPoint y: 212, distance: 22.3
click at [545, 212] on div "Lawal Olanrewaju olanrewaju.lawal@greenlandhall.org Options Further Mathematics…" at bounding box center [331, 129] width 444 height 258
drag, startPoint x: 536, startPoint y: 189, endPoint x: 537, endPoint y: 204, distance: 14.7
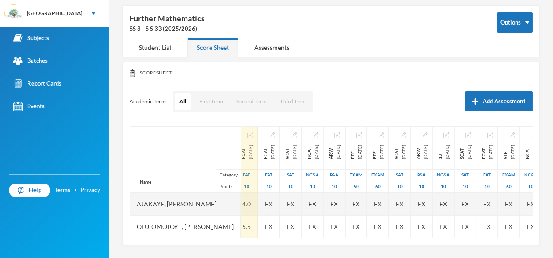
click at [537, 204] on div "Scoresheet Academic Term All First Term Second Term Third Term Add Assessment N…" at bounding box center [331, 153] width 417 height 183
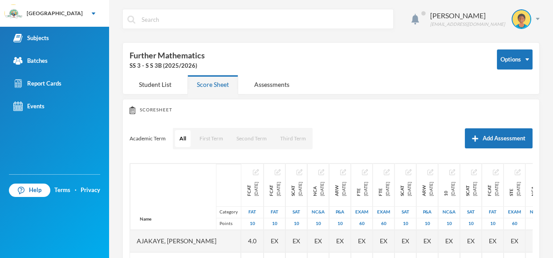
click at [552, 116] on div "Lawal Olanrewaju [EMAIL_ADDRESS][PERSON_NAME][DOMAIN_NAME] Options Further Math…" at bounding box center [331, 129] width 444 height 258
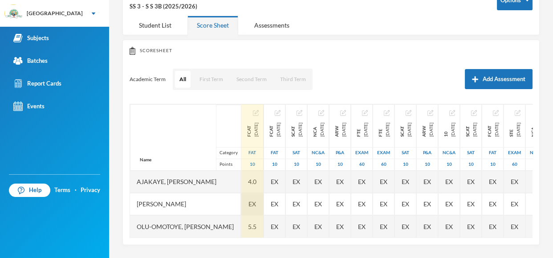
click at [256, 206] on span "EX" at bounding box center [253, 203] width 8 height 9
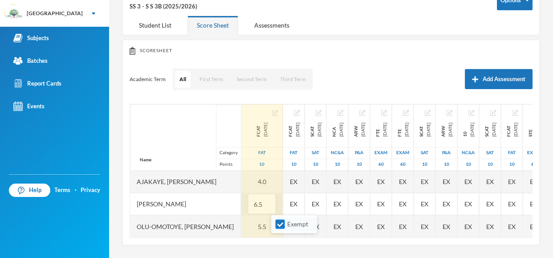
type input "6.5"
click at [279, 226] on input "Exempt" at bounding box center [280, 224] width 9 height 9
checkbox input "false"
click at [354, 64] on div "Scoresheet Academic Term All First Term Second Term Third Term Add Assessment N…" at bounding box center [331, 142] width 417 height 205
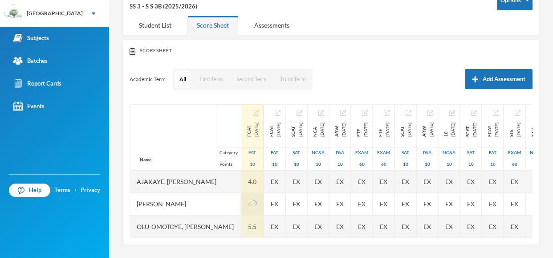
scroll to position [41, 0]
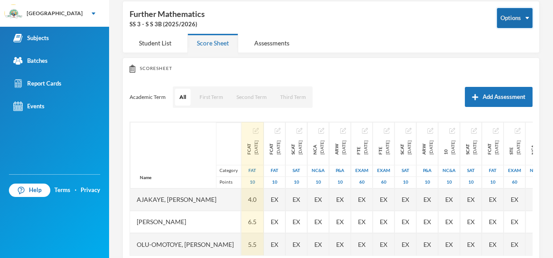
click at [518, 18] on button "Options" at bounding box center [515, 18] width 36 height 20
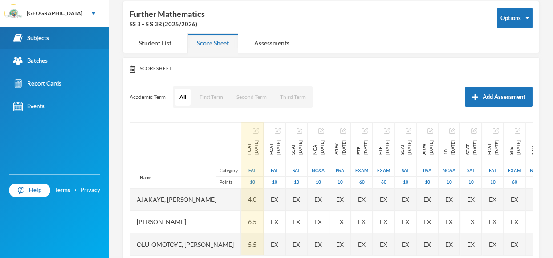
click at [42, 36] on div "Subjects" at bounding box center [31, 37] width 36 height 9
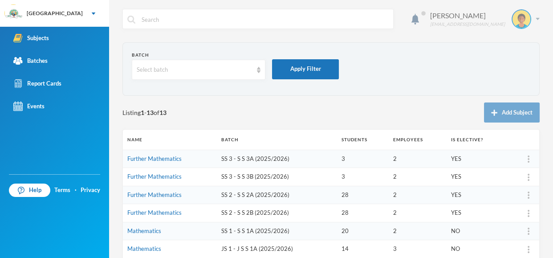
click at [538, 18] on img at bounding box center [538, 19] width 4 height 2
click at [503, 63] on img "button" at bounding box center [504, 64] width 7 height 6
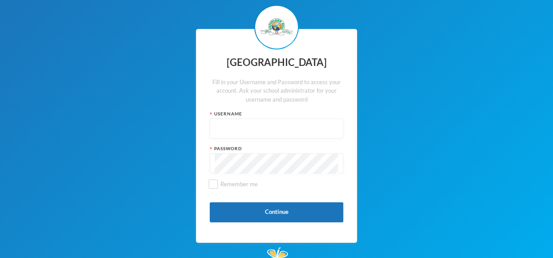
click at [229, 130] on input "text" at bounding box center [277, 129] width 124 height 20
type input "glh25cs33"
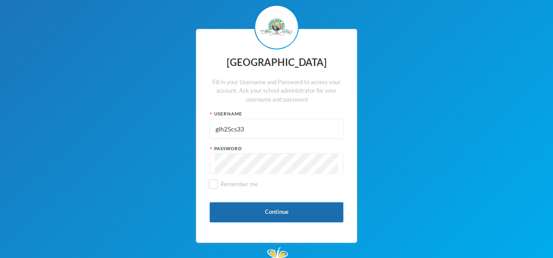
click at [278, 210] on button "Continue" at bounding box center [277, 212] width 134 height 20
